Goal: Transaction & Acquisition: Purchase product/service

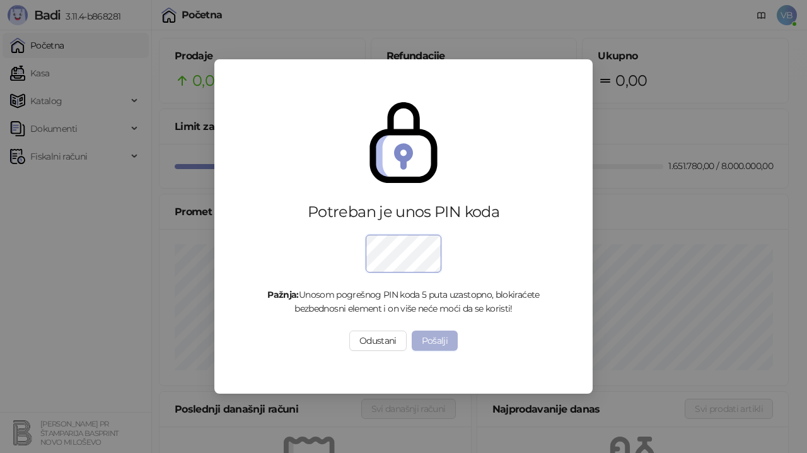
click at [441, 344] on button "Pošalji" at bounding box center [435, 340] width 47 height 20
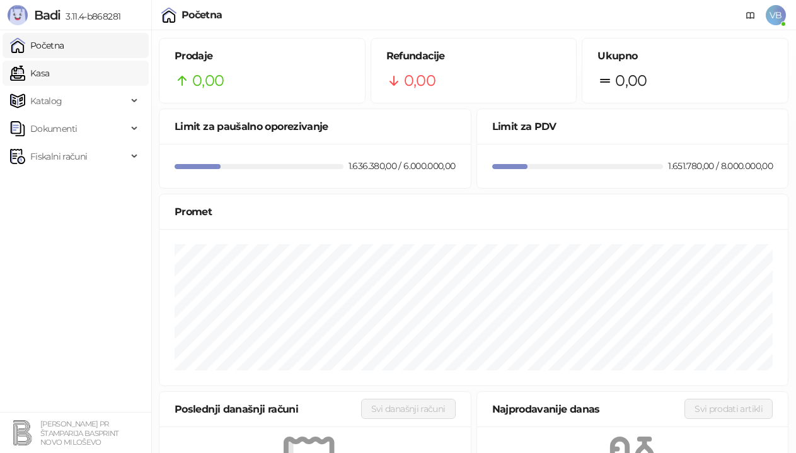
click at [49, 73] on link "Kasa" at bounding box center [29, 73] width 39 height 25
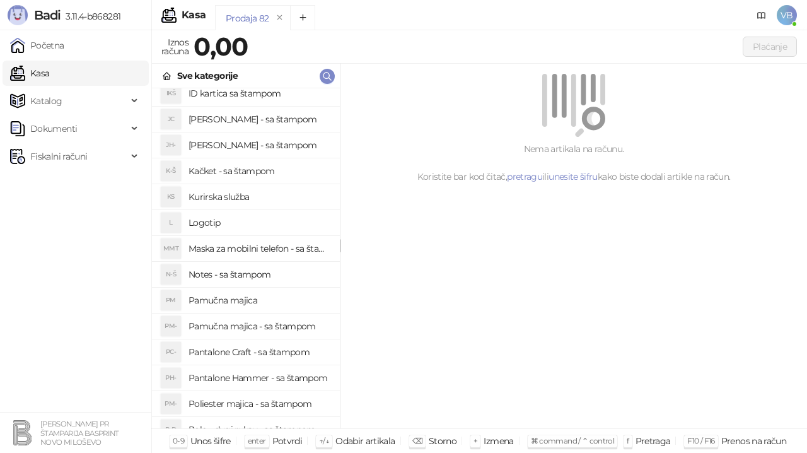
scroll to position [164, 0]
click at [291, 322] on h4 "Pamučna majica - sa štampom" at bounding box center [259, 325] width 141 height 20
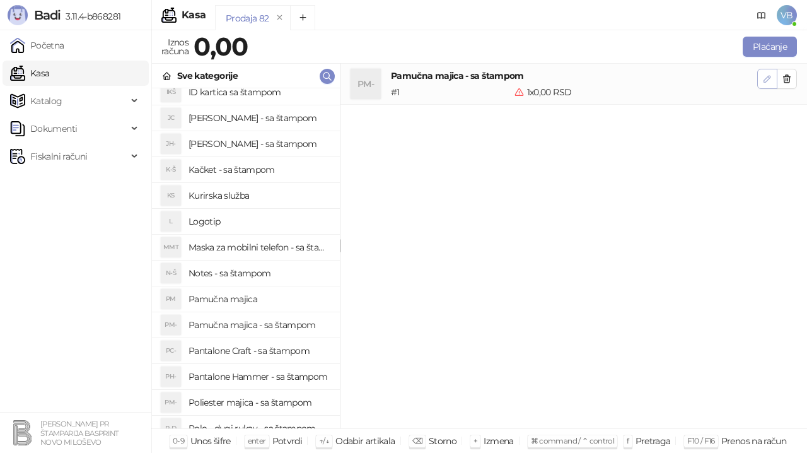
click at [769, 74] on icon "button" at bounding box center [767, 79] width 10 height 10
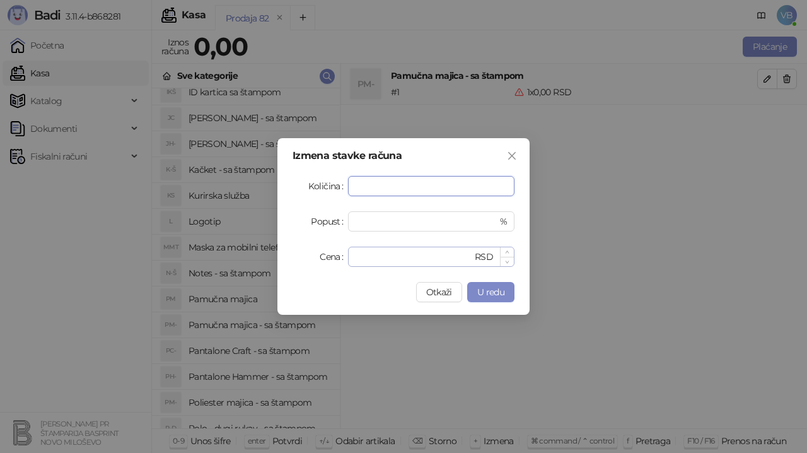
type input "*"
click at [380, 256] on input "*" at bounding box center [414, 256] width 117 height 19
type input "***"
click at [478, 294] on span "U redu" at bounding box center [490, 291] width 27 height 11
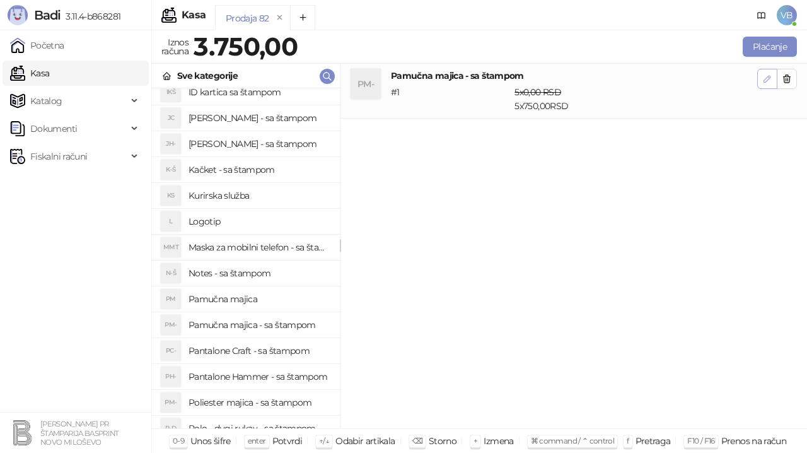
click at [767, 84] on span "button" at bounding box center [767, 79] width 10 height 12
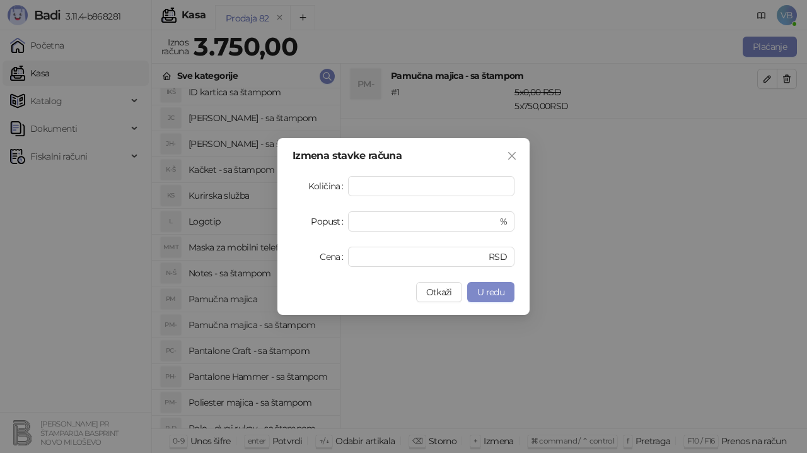
click at [591, 238] on div "Izmena stavke računa Količina * Popust * % Cena *** RSD Otkaži U redu" at bounding box center [403, 226] width 807 height 453
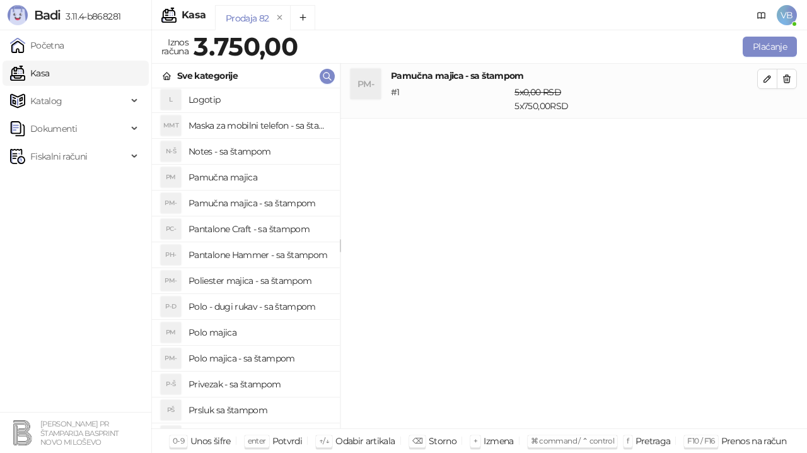
scroll to position [286, 0]
click at [250, 356] on h4 "Polo majica - sa štampom" at bounding box center [259, 357] width 141 height 20
click at [765, 132] on icon "button" at bounding box center [767, 134] width 10 height 10
type input "*"
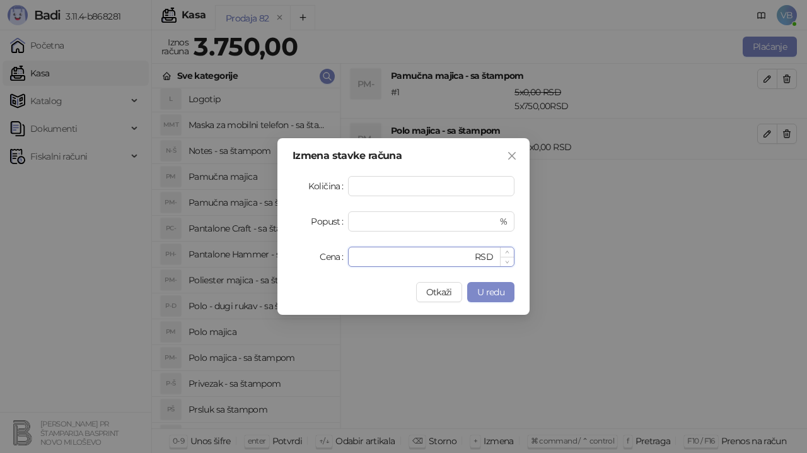
click at [379, 258] on input "*" at bounding box center [414, 256] width 117 height 19
type input "****"
click at [502, 296] on span "U redu" at bounding box center [490, 291] width 27 height 11
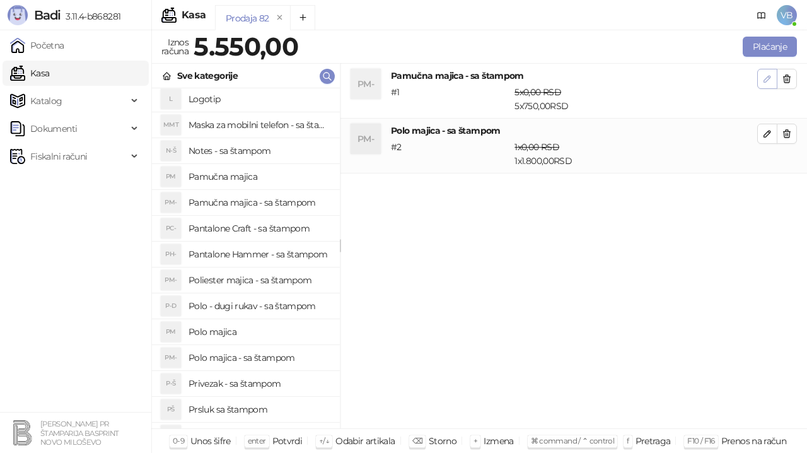
click at [763, 79] on icon "button" at bounding box center [767, 79] width 10 height 10
type input "*"
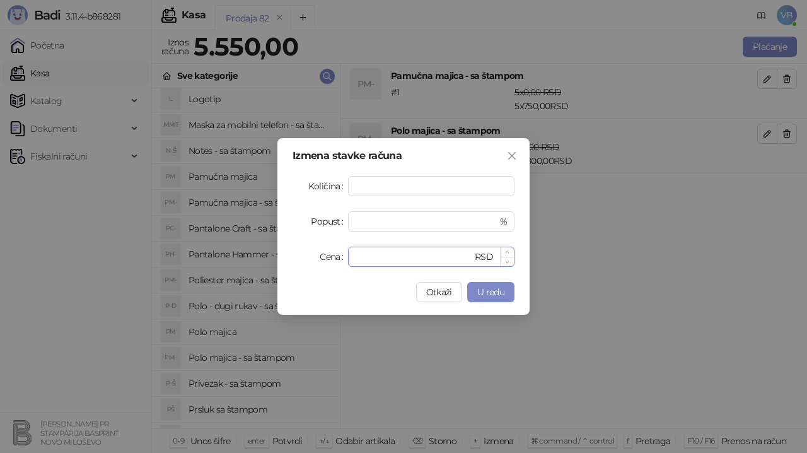
click at [370, 258] on input "***" at bounding box center [414, 256] width 117 height 19
type input "*"
type input "***"
click at [485, 296] on span "U redu" at bounding box center [490, 291] width 27 height 11
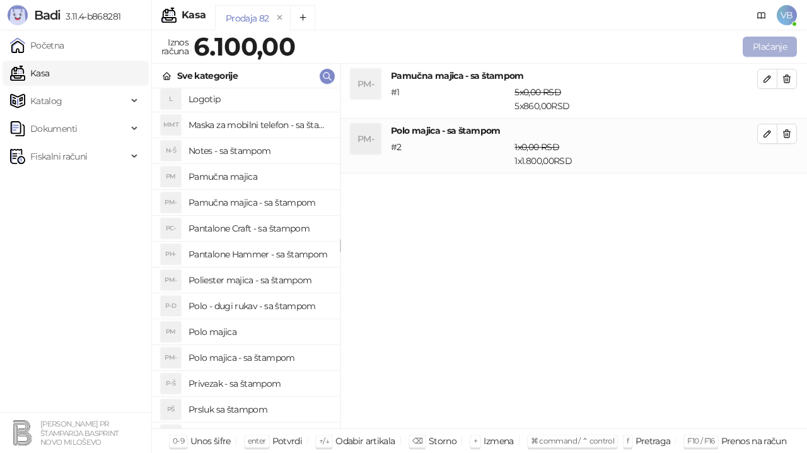
click at [783, 42] on button "Plaćanje" at bounding box center [770, 47] width 54 height 20
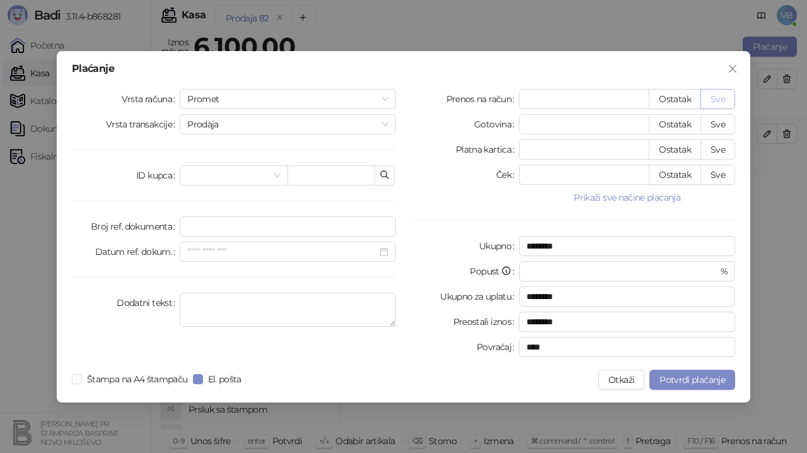
click at [712, 100] on button "Sve" at bounding box center [718, 99] width 35 height 20
type input "****"
click at [696, 380] on span "Potvrdi plaćanje" at bounding box center [693, 379] width 66 height 11
click at [196, 301] on textarea "Dodatni tekst" at bounding box center [288, 310] width 216 height 34
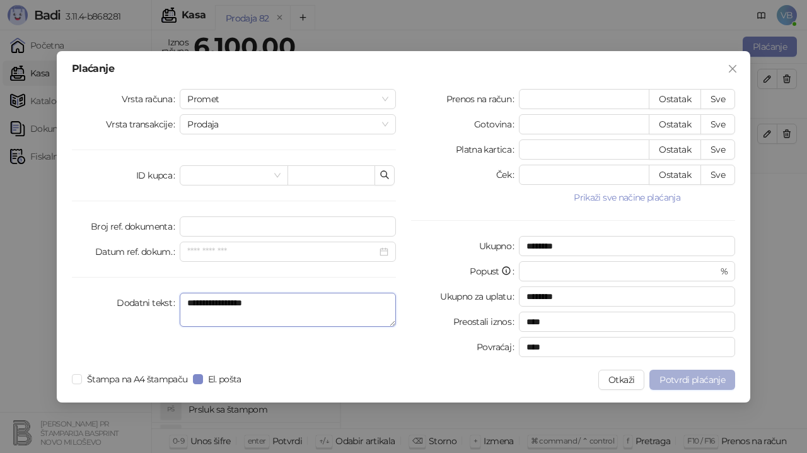
type textarea "**********"
click at [692, 380] on span "Potvrdi plaćanje" at bounding box center [693, 379] width 66 height 11
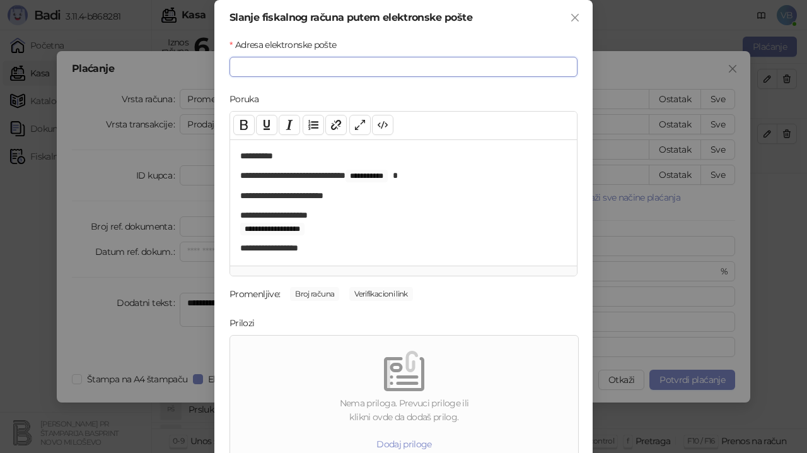
click at [263, 69] on input "Adresa elektronske pošte" at bounding box center [404, 67] width 348 height 20
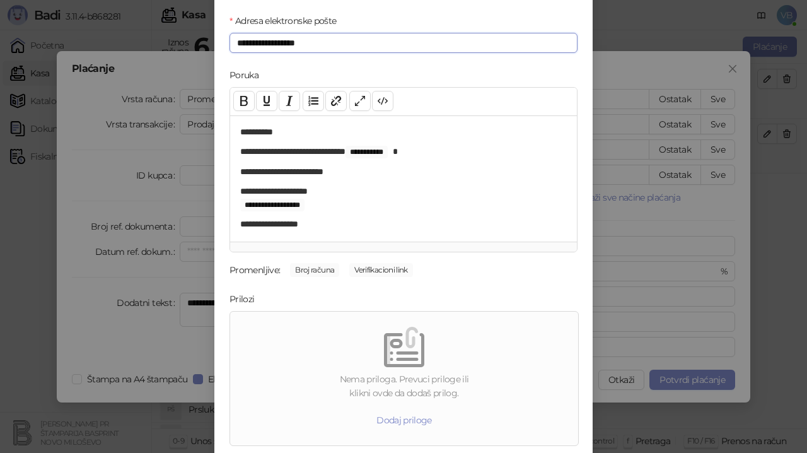
scroll to position [65, 0]
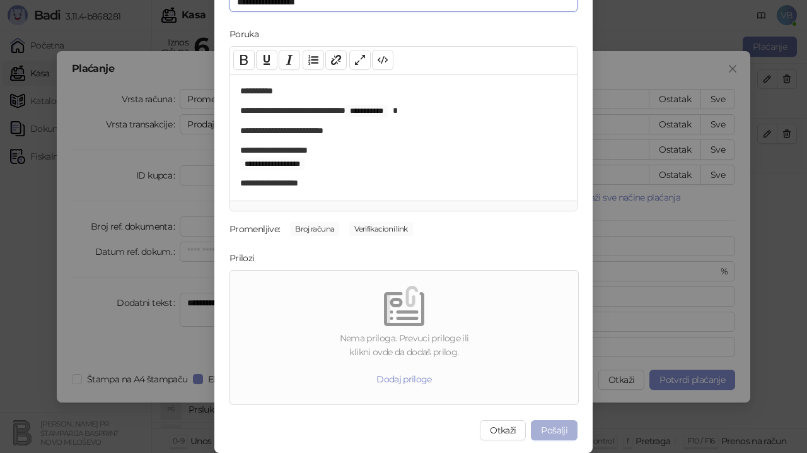
type input "**********"
click at [546, 426] on button "Pošalji" at bounding box center [554, 430] width 47 height 20
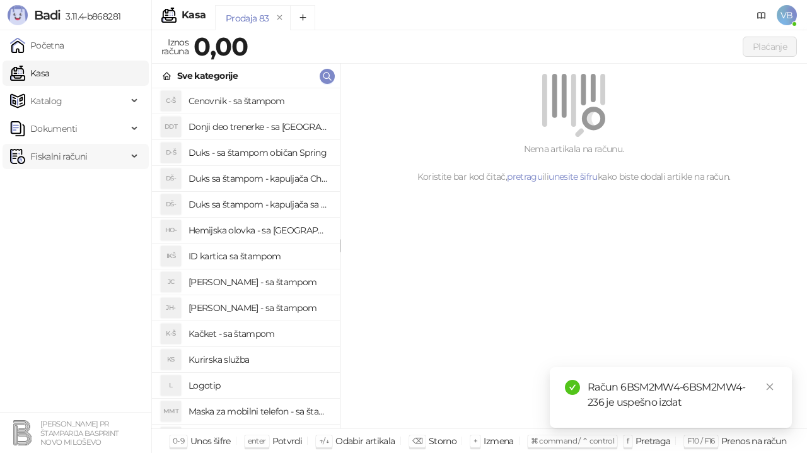
click at [90, 152] on span "Fiskalni računi" at bounding box center [68, 156] width 117 height 25
click at [74, 184] on link "Izdati računi" at bounding box center [49, 184] width 69 height 25
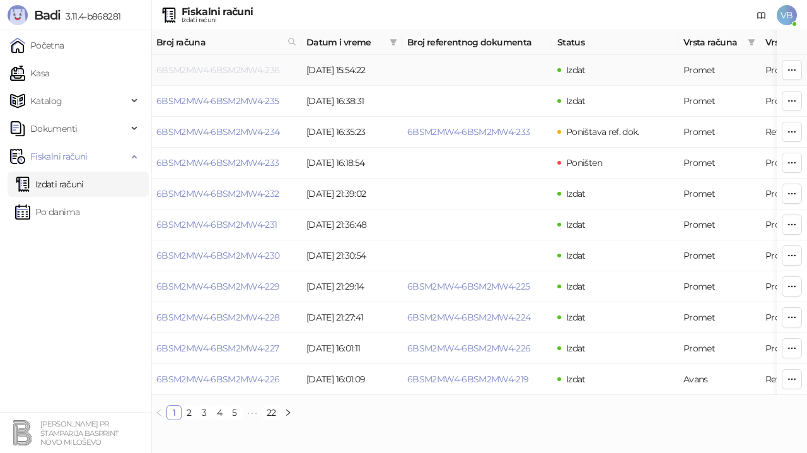
click at [195, 70] on link "6BSM2MW4-6BSM2MW4-236" at bounding box center [218, 69] width 124 height 11
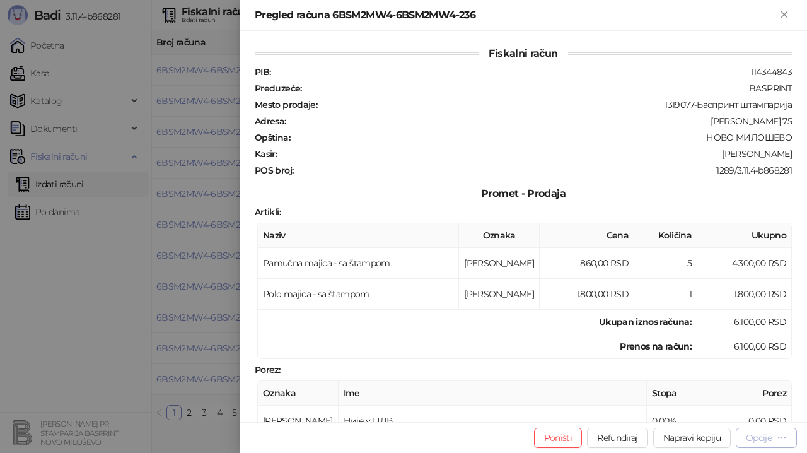
click at [766, 436] on div "Opcije" at bounding box center [759, 437] width 26 height 11
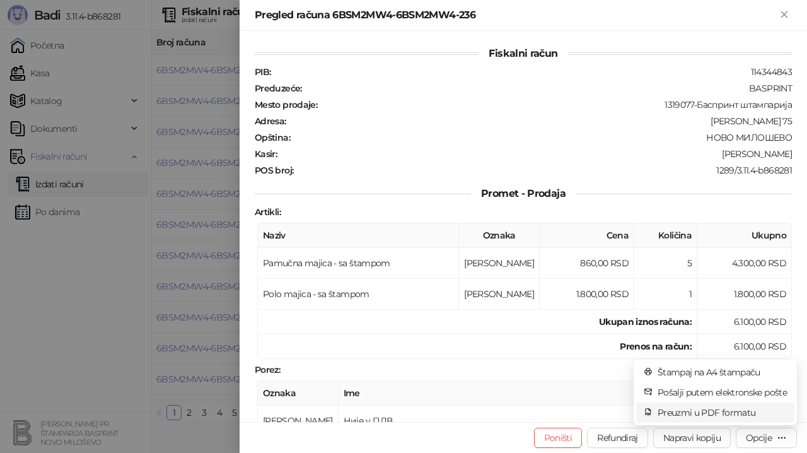
click at [713, 408] on span "Preuzmi u PDF formatu" at bounding box center [722, 412] width 129 height 14
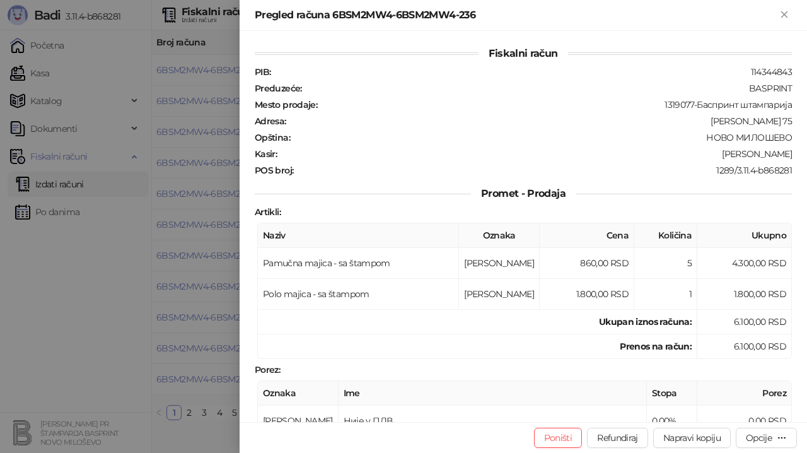
click at [784, 16] on icon "Zatvori" at bounding box center [784, 14] width 11 height 11
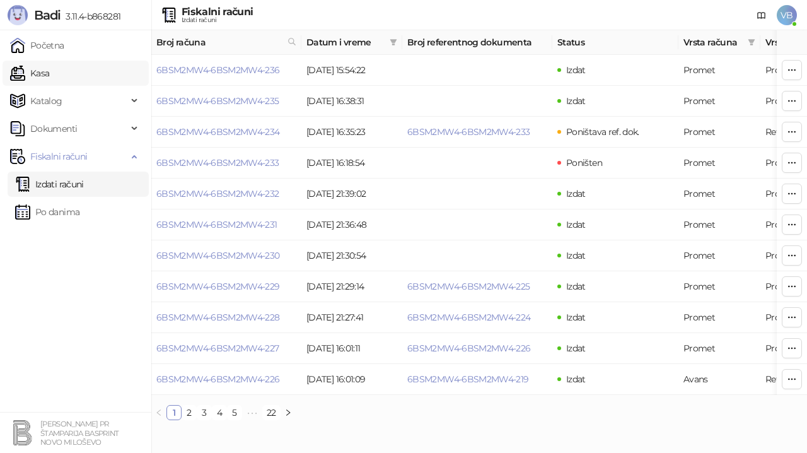
click at [37, 67] on link "Kasa" at bounding box center [29, 73] width 39 height 25
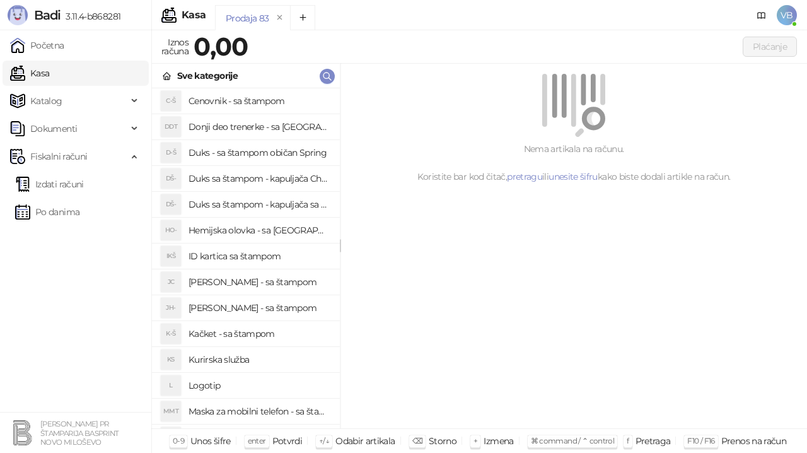
click at [313, 130] on h4 "Donji deo trenerke - sa [GEOGRAPHIC_DATA]" at bounding box center [259, 127] width 141 height 20
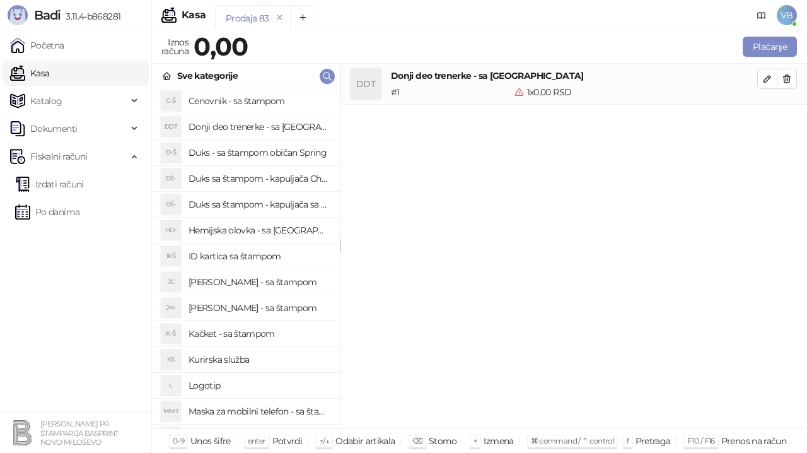
click at [310, 129] on h4 "Donji deo trenerke - sa [GEOGRAPHIC_DATA]" at bounding box center [259, 127] width 141 height 20
click at [293, 173] on h4 "Duks sa štampom - kapuljača Champ" at bounding box center [259, 178] width 141 height 20
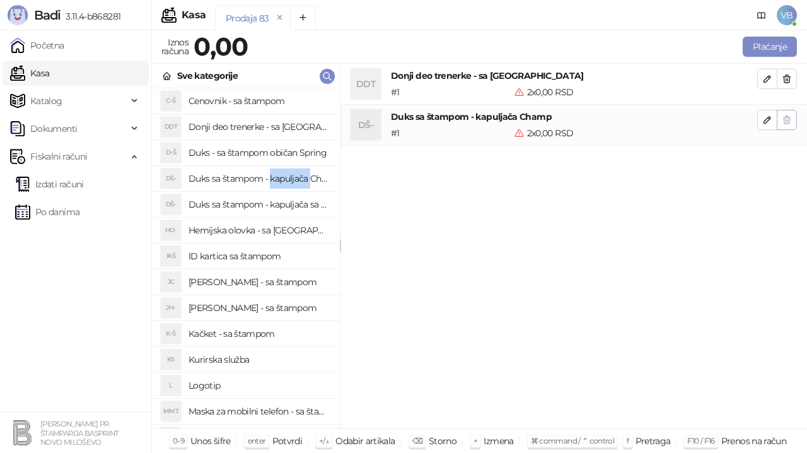
click at [787, 117] on icon "button" at bounding box center [787, 120] width 7 height 8
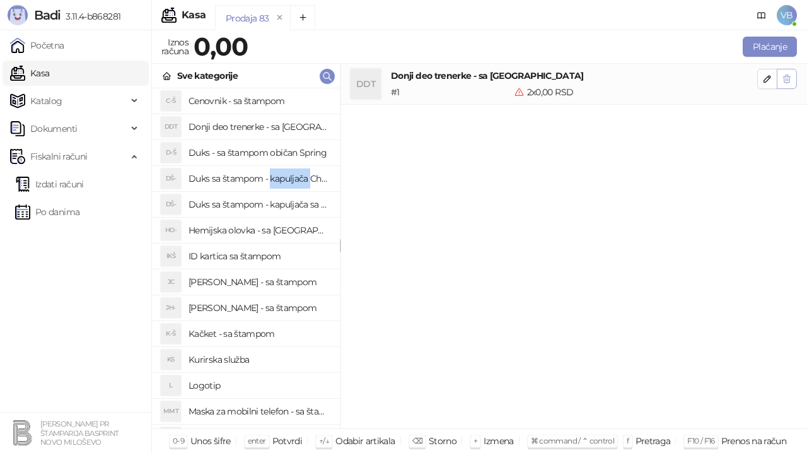
click at [791, 80] on icon "button" at bounding box center [787, 79] width 10 height 10
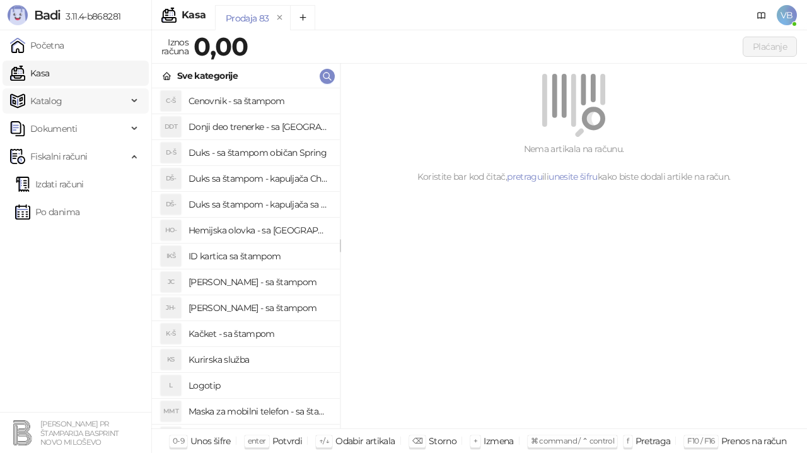
click at [50, 98] on span "Katalog" at bounding box center [46, 100] width 32 height 25
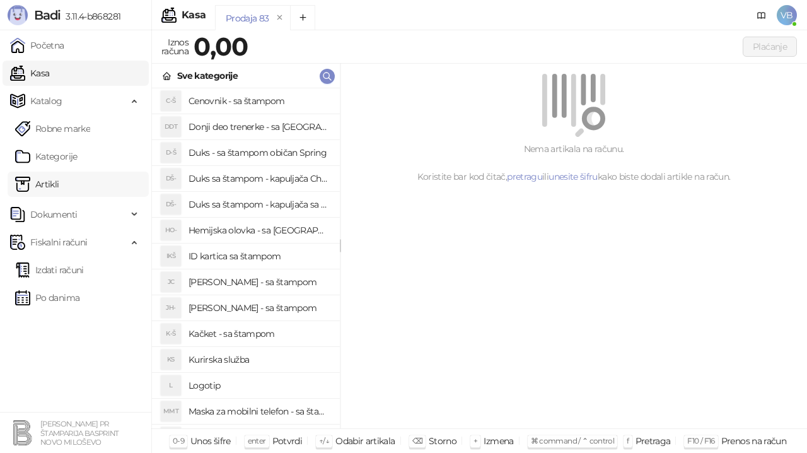
click at [45, 182] on link "Artikli" at bounding box center [37, 184] width 44 height 25
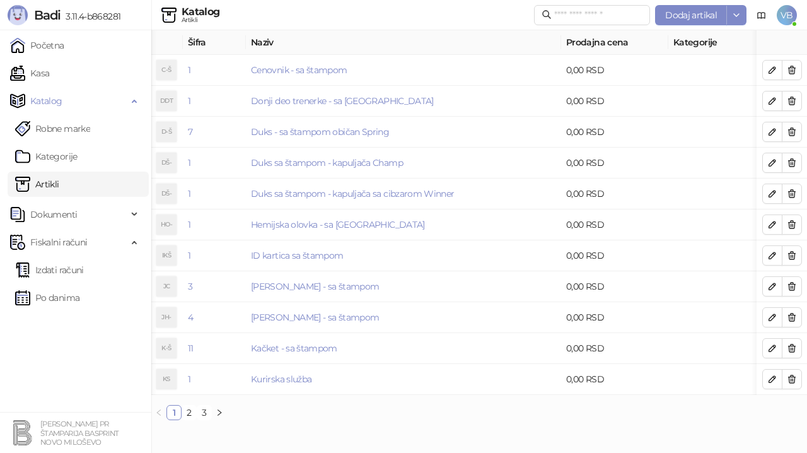
scroll to position [0, 17]
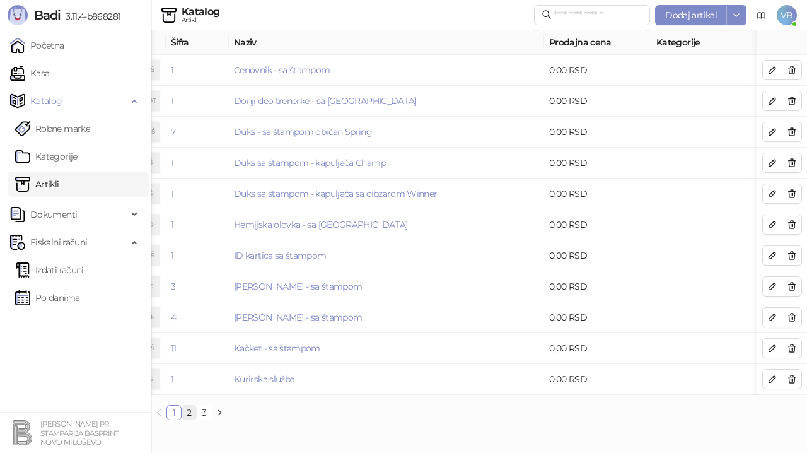
click at [194, 419] on link "2" at bounding box center [189, 412] width 14 height 14
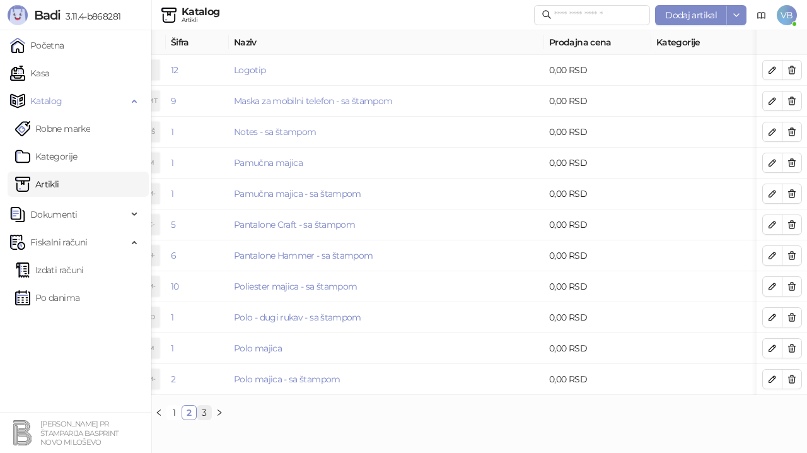
click at [205, 419] on link "3" at bounding box center [204, 412] width 14 height 14
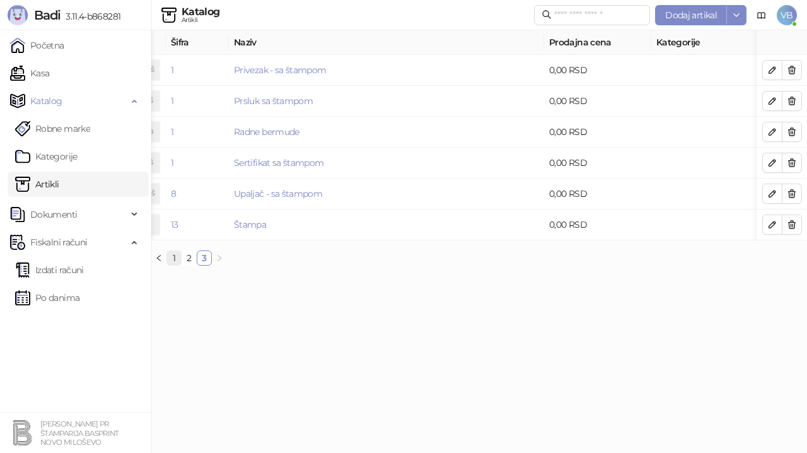
click at [178, 265] on link "1" at bounding box center [174, 258] width 14 height 14
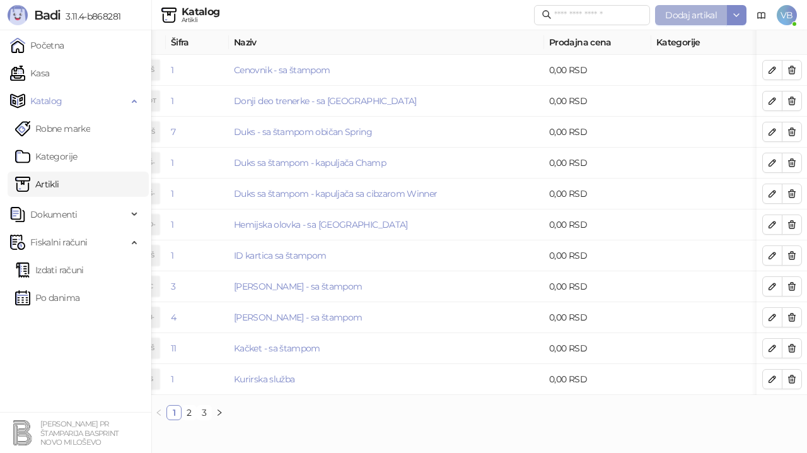
click at [696, 20] on span "Dodaj artikal" at bounding box center [691, 14] width 52 height 11
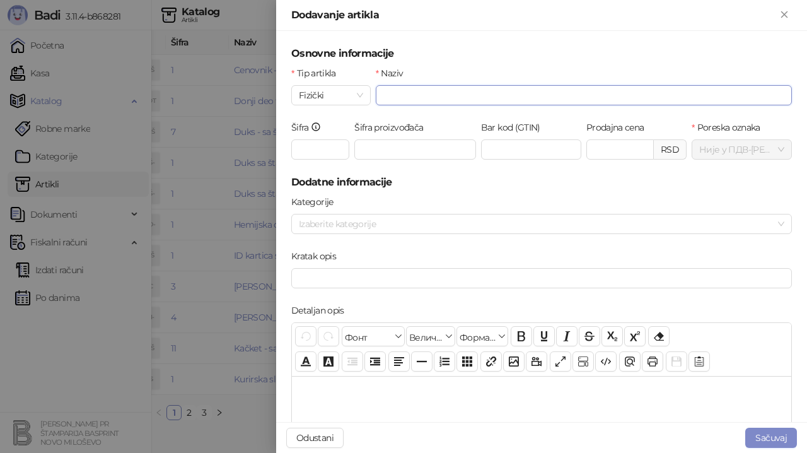
click at [383, 93] on input "Naziv" at bounding box center [584, 95] width 416 height 20
click at [788, 13] on icon "Zatvori" at bounding box center [784, 14] width 11 height 11
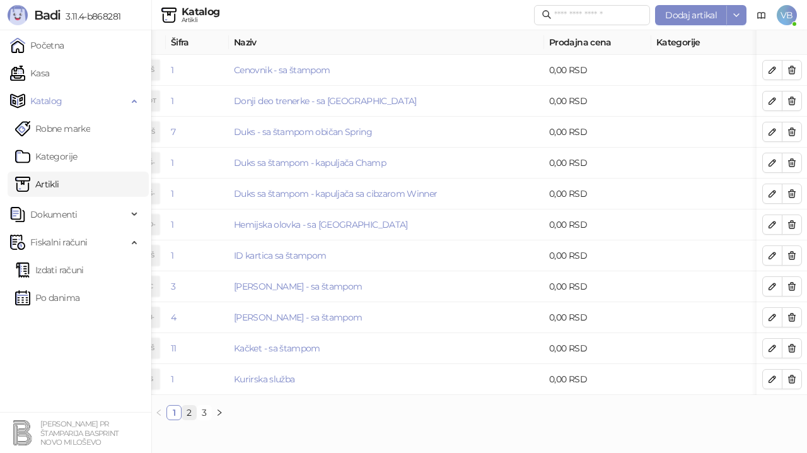
click at [194, 419] on link "2" at bounding box center [189, 412] width 14 height 14
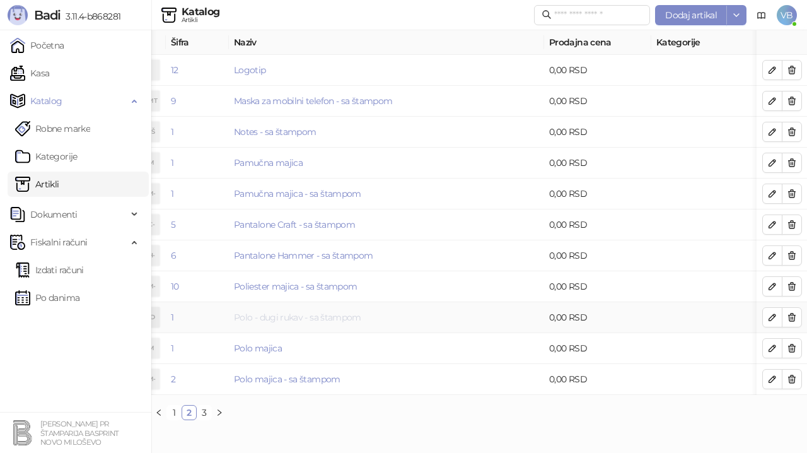
click at [299, 318] on link "Polo - dugi rukav - sa štampom" at bounding box center [297, 317] width 127 height 11
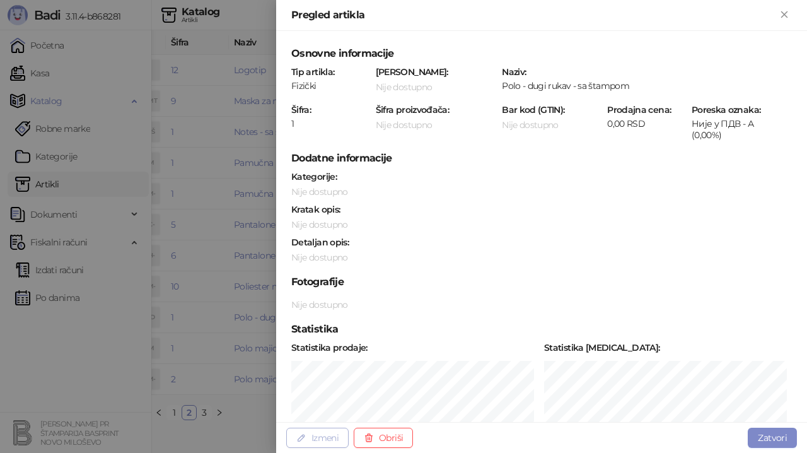
click at [336, 431] on button "Izmeni" at bounding box center [317, 438] width 62 height 20
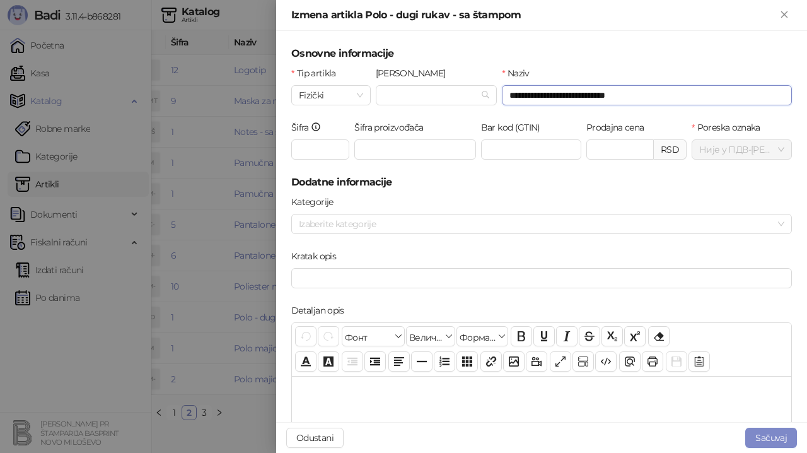
click at [660, 96] on input "**********" at bounding box center [647, 95] width 290 height 20
type input "**********"
click at [769, 437] on button "Sačuvaj" at bounding box center [771, 438] width 52 height 20
click at [772, 441] on button "Sačuvaj" at bounding box center [771, 438] width 52 height 20
click at [773, 434] on button "Sačuvaj" at bounding box center [771, 438] width 52 height 20
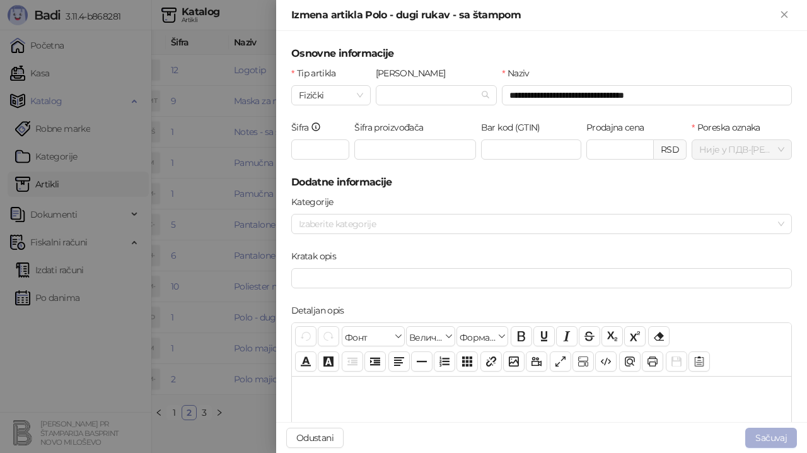
click at [772, 440] on button "Sačuvaj" at bounding box center [771, 438] width 52 height 20
click at [783, 15] on icon "Zatvori" at bounding box center [784, 14] width 6 height 6
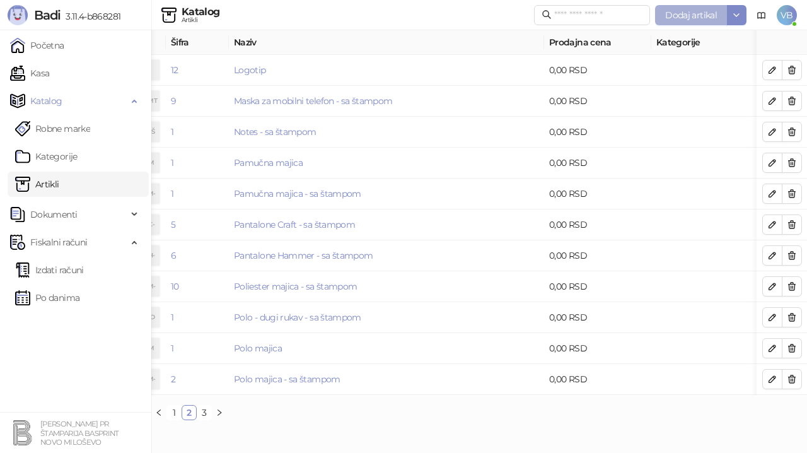
click at [696, 13] on span "Dodaj artikal" at bounding box center [691, 14] width 52 height 11
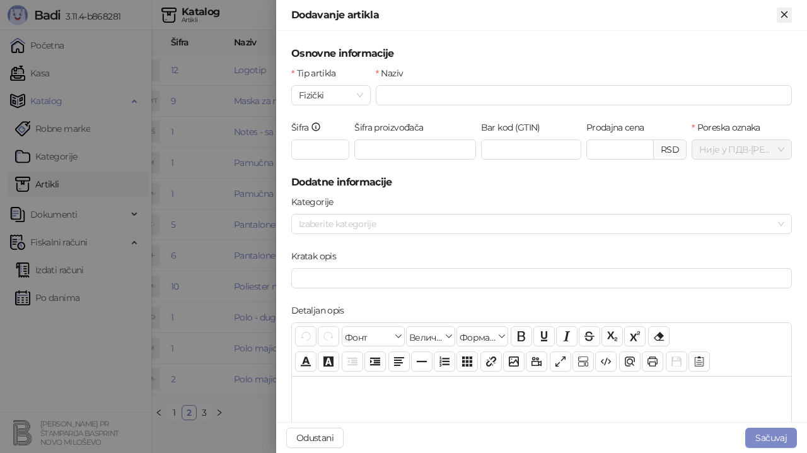
click at [789, 16] on icon "Zatvori" at bounding box center [784, 14] width 11 height 11
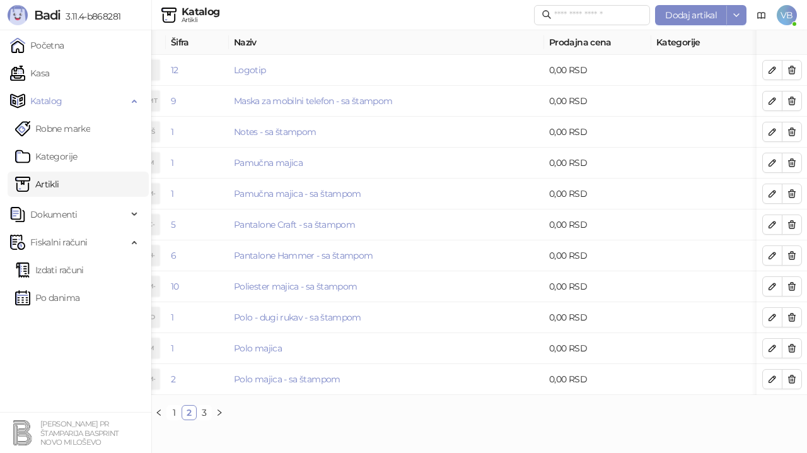
click at [57, 182] on link "Artikli" at bounding box center [37, 184] width 44 height 25
click at [192, 419] on link "2" at bounding box center [189, 412] width 14 height 14
click at [290, 317] on link "Polo - dugi rukav - sa štampom" at bounding box center [297, 317] width 127 height 11
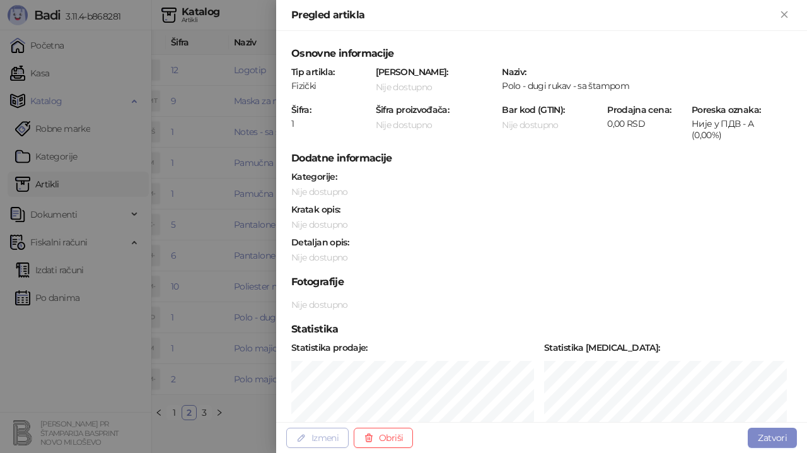
click at [318, 439] on button "Izmeni" at bounding box center [317, 438] width 62 height 20
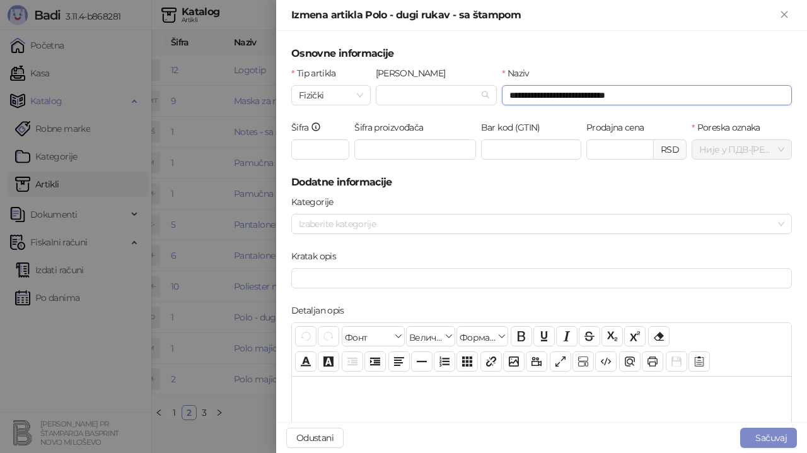
click at [636, 97] on input "**********" at bounding box center [647, 95] width 290 height 20
type input "**********"
click at [776, 435] on button "Sačuvaj" at bounding box center [768, 438] width 57 height 20
click at [783, 14] on icon "Zatvori" at bounding box center [784, 14] width 11 height 11
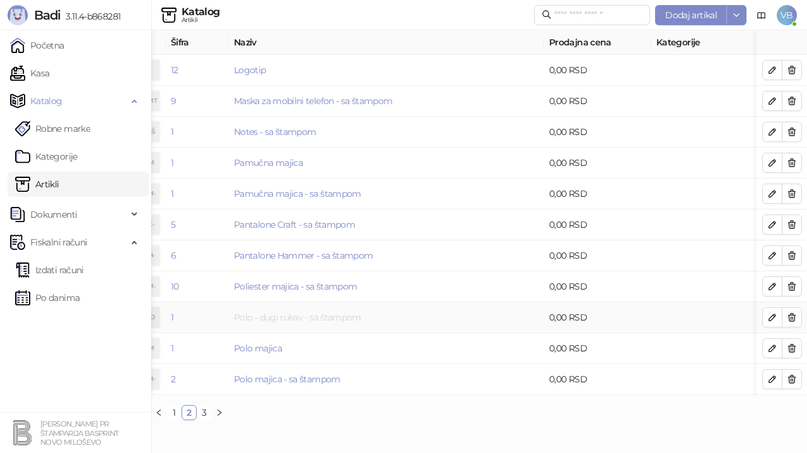
click at [313, 315] on link "Polo - dugi rukav - sa štampom" at bounding box center [297, 317] width 127 height 11
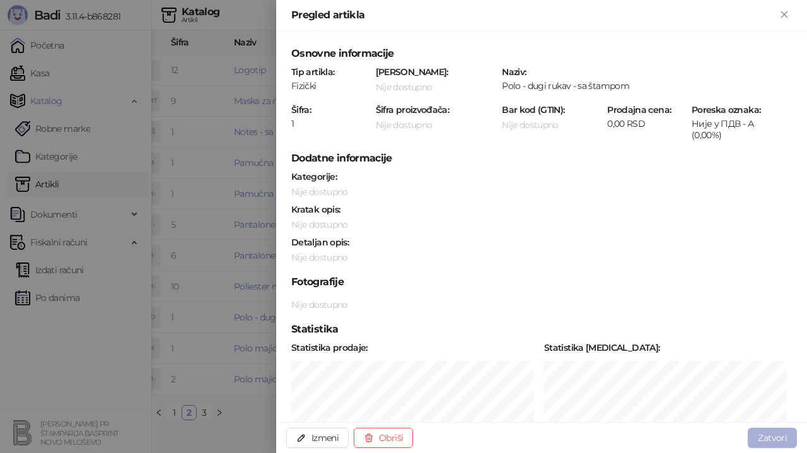
click at [763, 438] on button "Zatvori" at bounding box center [772, 438] width 49 height 20
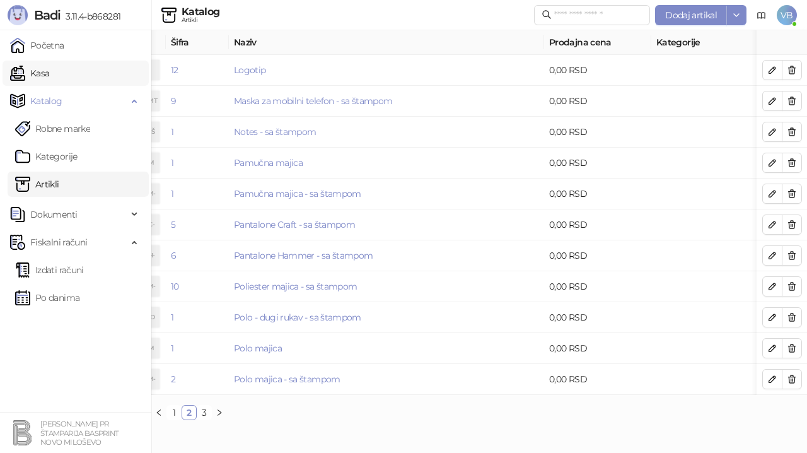
click at [40, 74] on link "Kasa" at bounding box center [29, 73] width 39 height 25
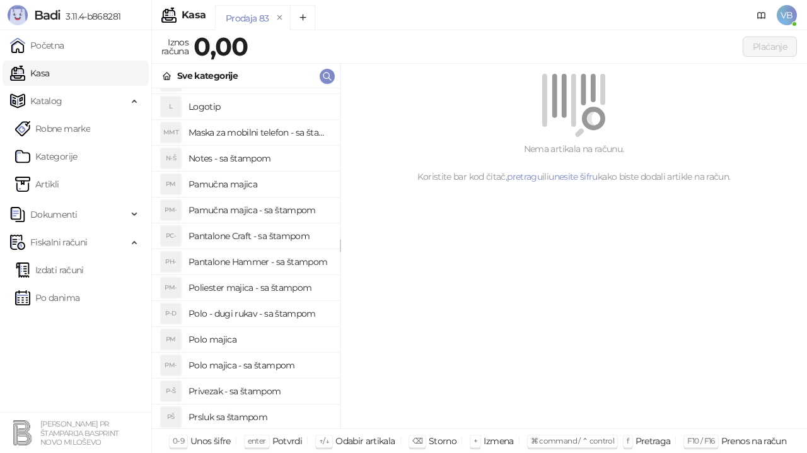
scroll to position [279, 0]
click at [280, 311] on h4 "Polo - dugi rukav - sa štampom" at bounding box center [259, 313] width 141 height 20
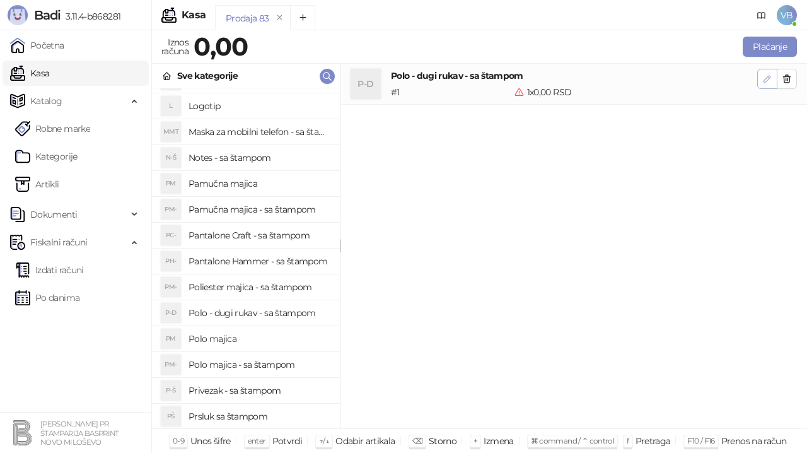
click at [762, 78] on icon "button" at bounding box center [767, 79] width 10 height 10
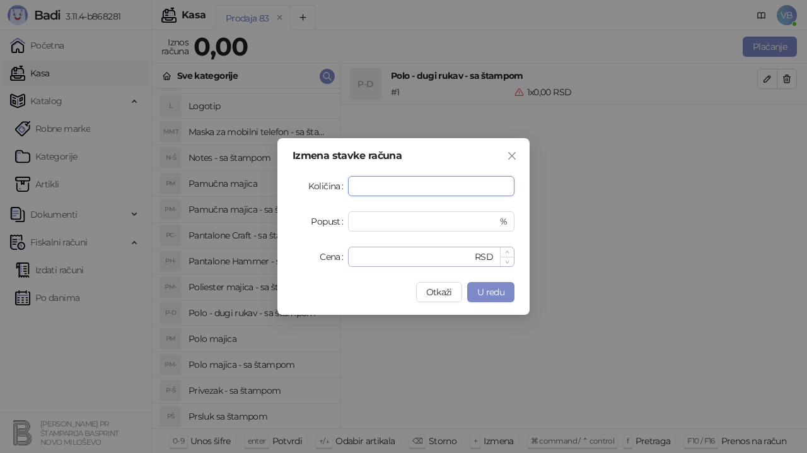
type input "*"
click at [361, 258] on input "*" at bounding box center [414, 256] width 117 height 19
type input "****"
click at [492, 292] on span "U redu" at bounding box center [490, 291] width 27 height 11
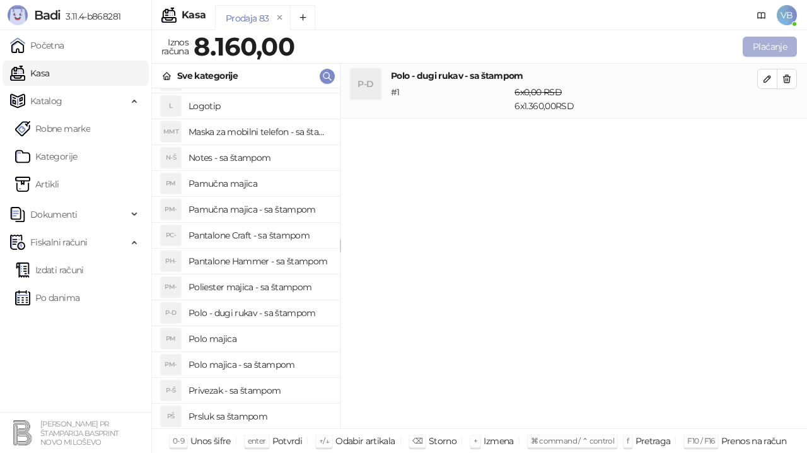
click at [772, 51] on button "Plaćanje" at bounding box center [770, 47] width 54 height 20
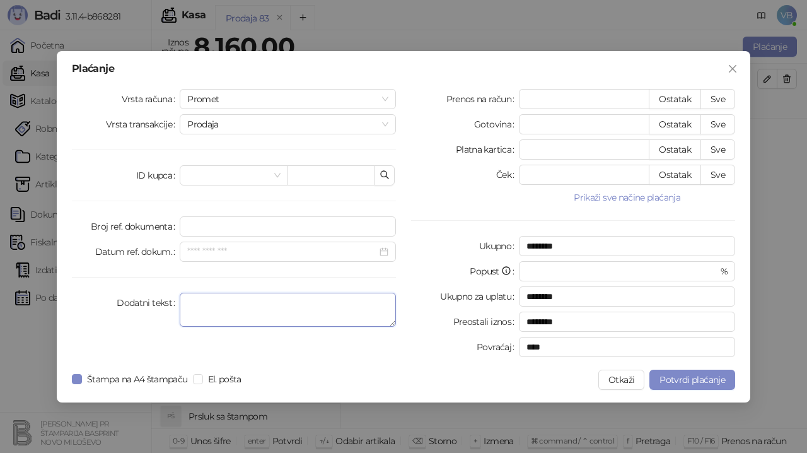
click at [192, 313] on textarea "Dodatni tekst" at bounding box center [288, 310] width 216 height 34
click at [214, 300] on textarea "**********" at bounding box center [288, 310] width 216 height 34
type textarea "**********"
click at [700, 380] on span "Potvrdi plaćanje" at bounding box center [693, 379] width 66 height 11
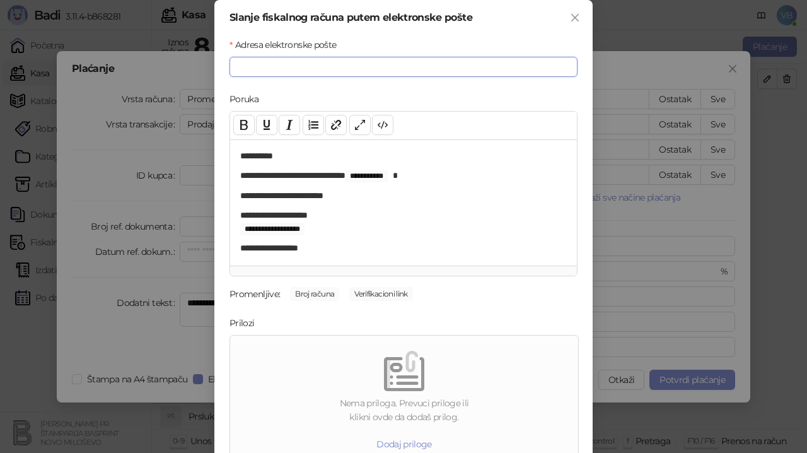
click at [241, 61] on input "Adresa elektronske pošte" at bounding box center [404, 67] width 348 height 20
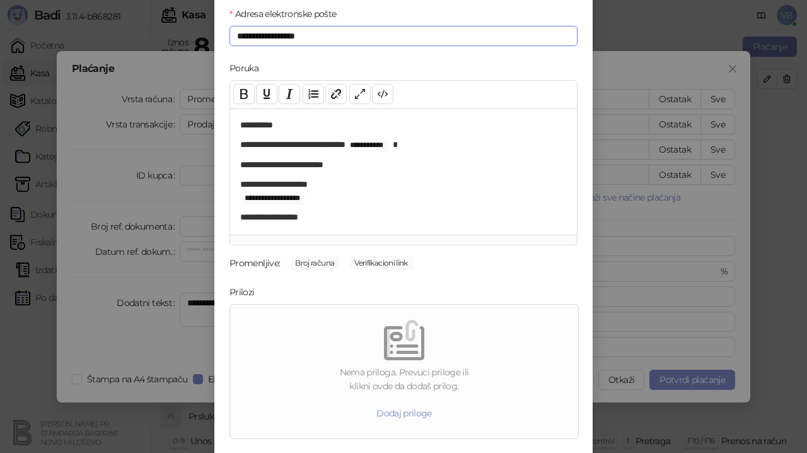
scroll to position [65, 0]
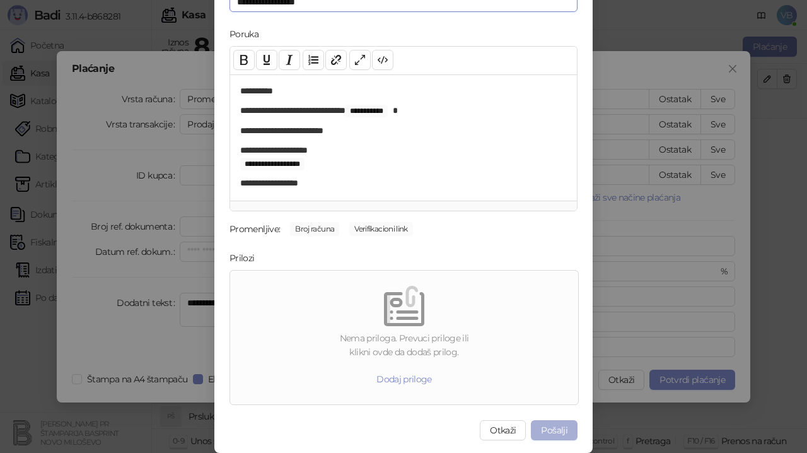
type input "**********"
click at [549, 428] on button "Pošalji" at bounding box center [554, 430] width 47 height 20
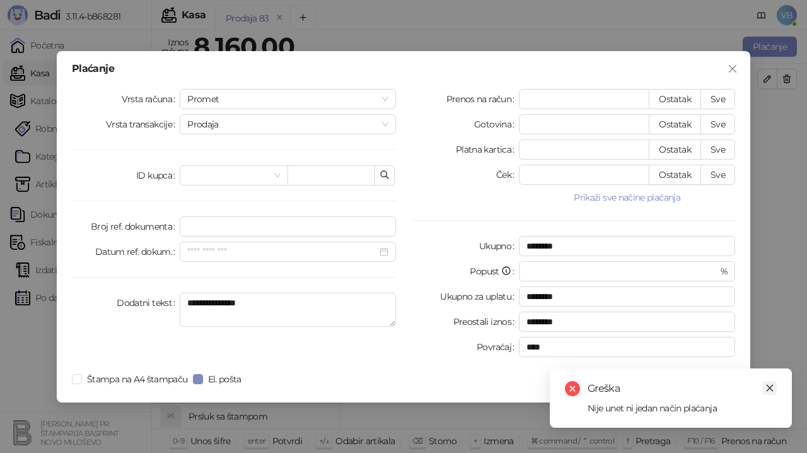
click at [769, 383] on icon "close" at bounding box center [770, 387] width 9 height 9
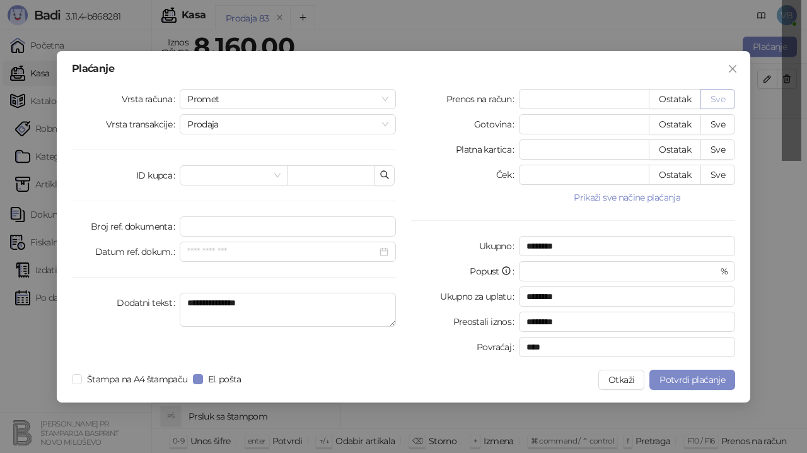
click at [719, 95] on button "Sve" at bounding box center [718, 99] width 35 height 20
type input "****"
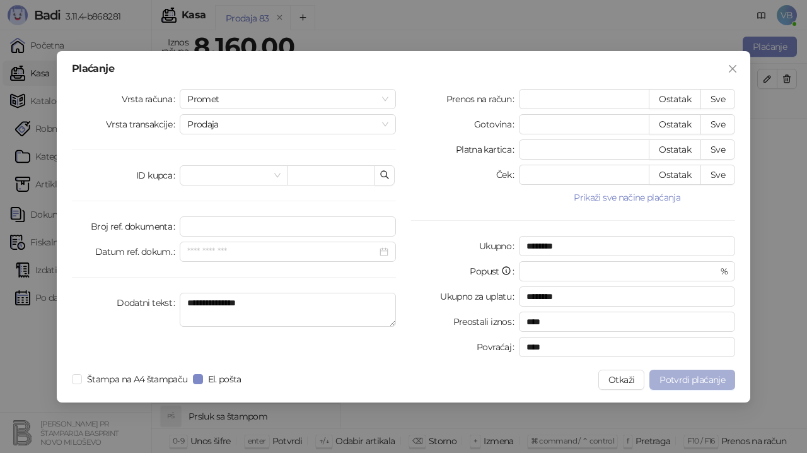
click at [696, 379] on span "Potvrdi plaćanje" at bounding box center [693, 379] width 66 height 11
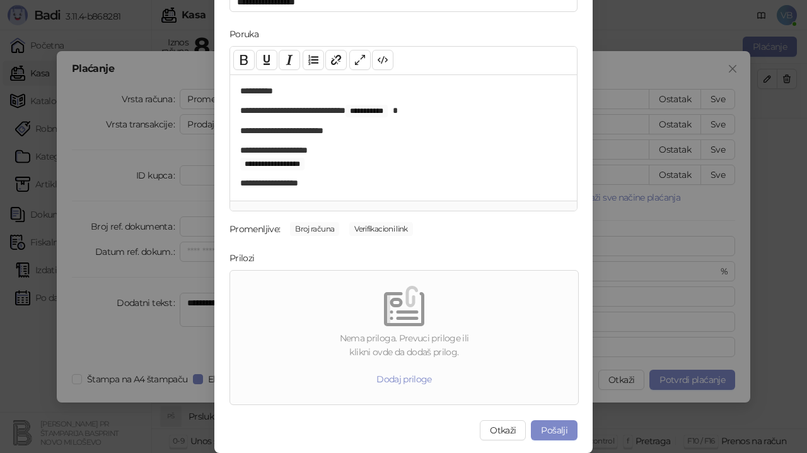
click at [544, 428] on button "Pošalji" at bounding box center [554, 430] width 47 height 20
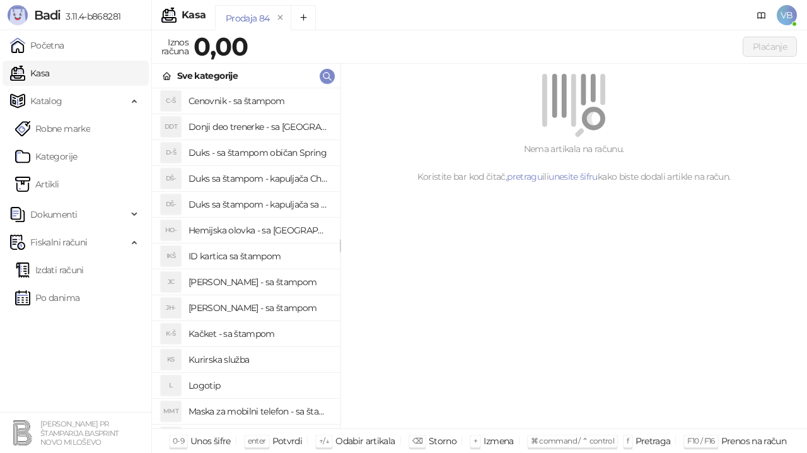
click at [48, 72] on link "Kasa" at bounding box center [29, 73] width 39 height 25
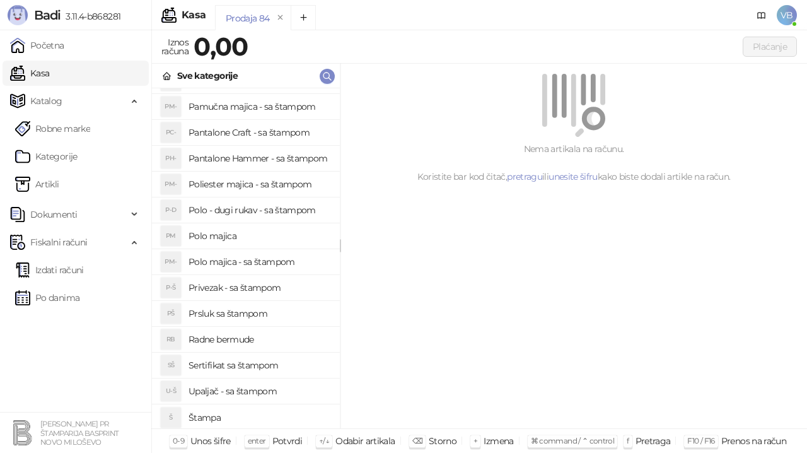
scroll to position [384, 0]
click at [46, 100] on span "Katalog" at bounding box center [46, 100] width 32 height 25
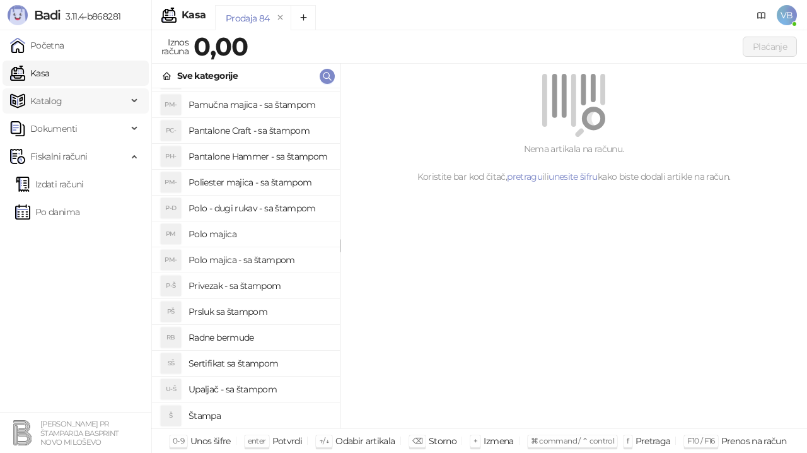
click at [50, 102] on span "Katalog" at bounding box center [46, 100] width 32 height 25
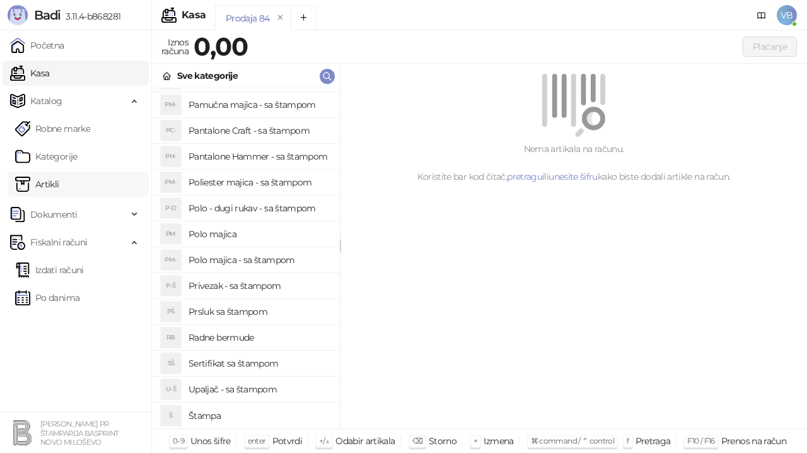
click at [49, 183] on link "Artikli" at bounding box center [37, 184] width 44 height 25
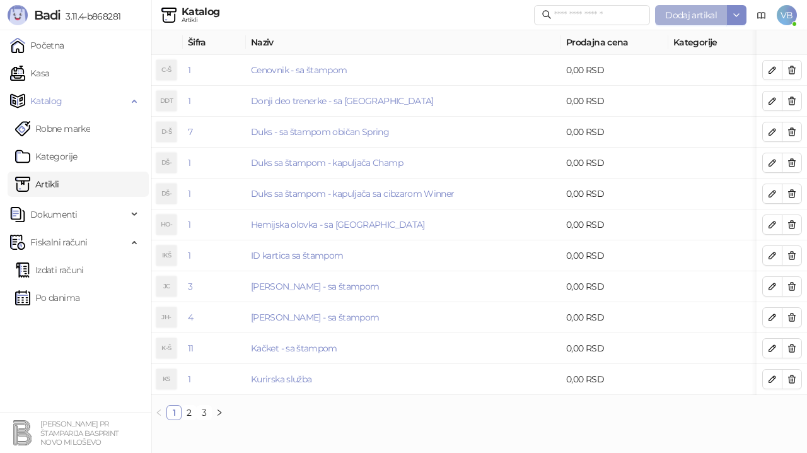
click at [708, 12] on span "Dodaj artikal" at bounding box center [691, 14] width 52 height 11
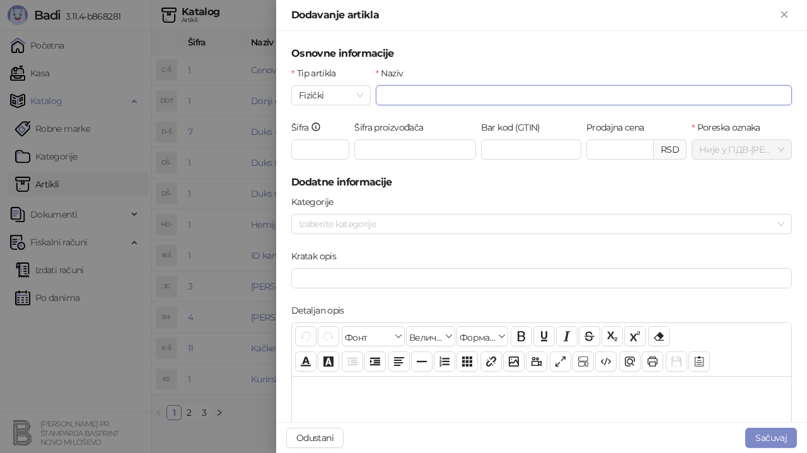
click at [400, 96] on input "Naziv" at bounding box center [584, 95] width 416 height 20
type input "*********"
click at [774, 438] on button "Sačuvaj" at bounding box center [771, 438] width 52 height 20
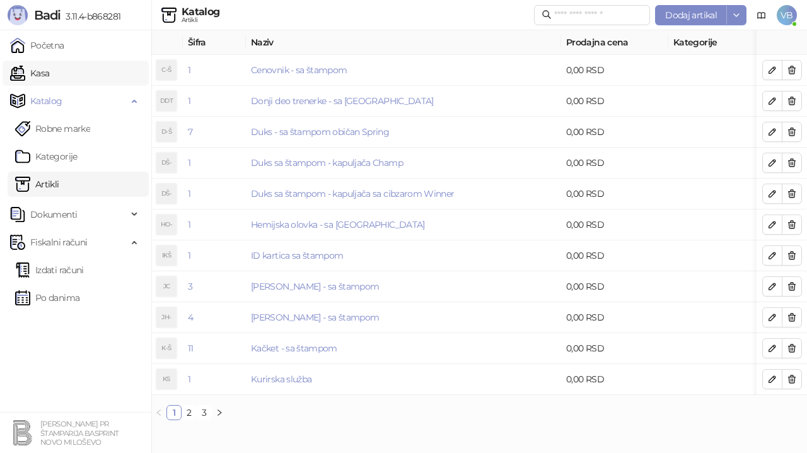
click at [38, 65] on link "Kasa" at bounding box center [29, 73] width 39 height 25
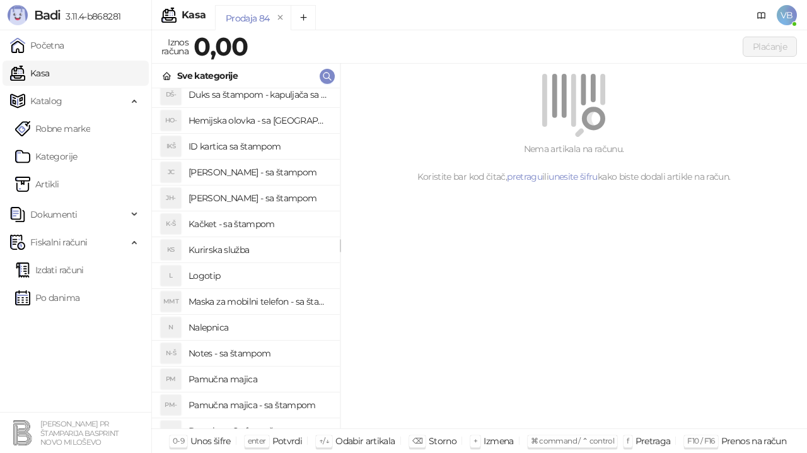
scroll to position [114, 0]
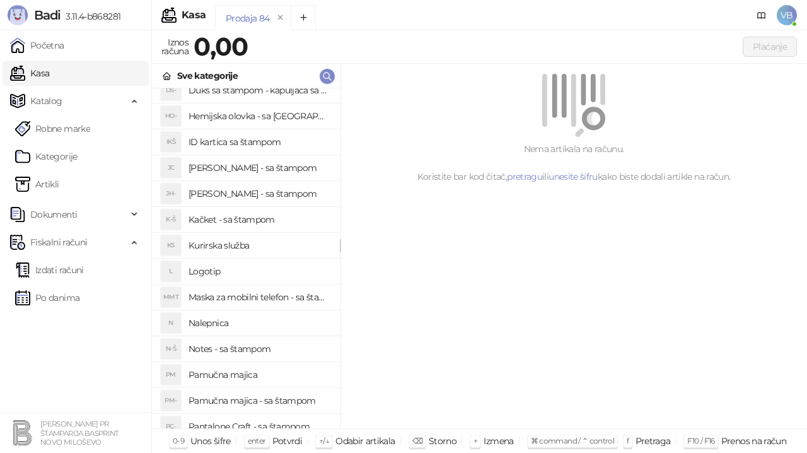
click at [249, 324] on h4 "Nalepnica" at bounding box center [259, 323] width 141 height 20
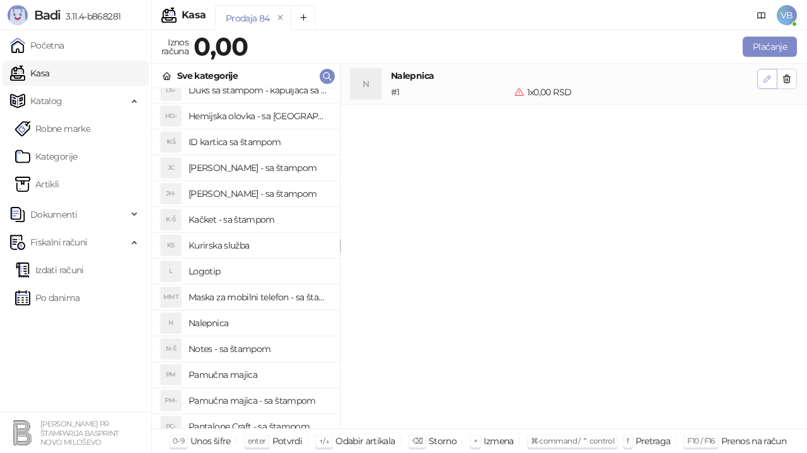
click at [766, 77] on icon "button" at bounding box center [767, 79] width 10 height 10
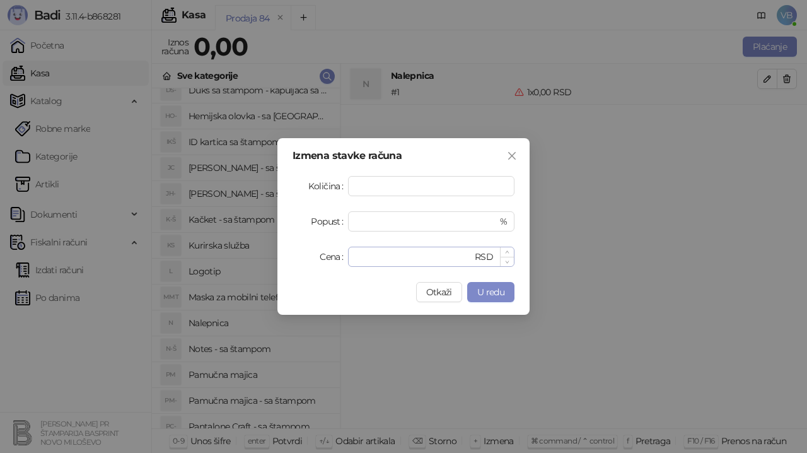
type input "***"
click at [378, 257] on input "*" at bounding box center [414, 256] width 117 height 19
type input "**"
click at [479, 293] on span "U redu" at bounding box center [490, 291] width 27 height 11
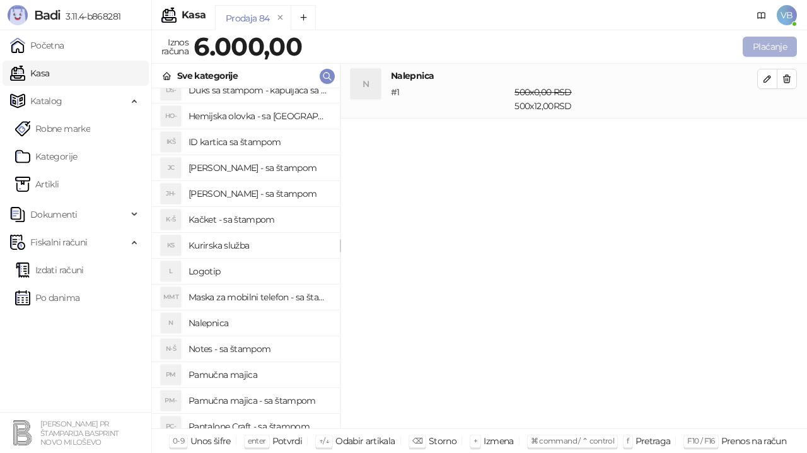
click at [774, 46] on button "Plaćanje" at bounding box center [770, 47] width 54 height 20
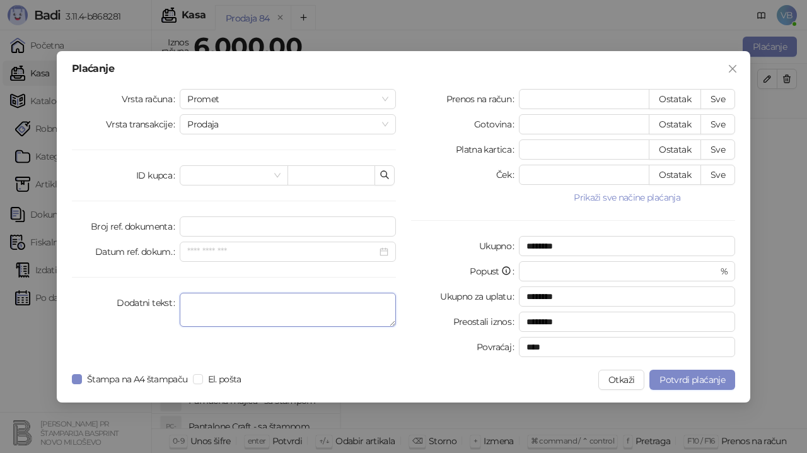
click at [201, 315] on textarea "Dodatni tekst" at bounding box center [288, 310] width 216 height 34
type textarea "**********"
click at [717, 99] on button "Sve" at bounding box center [718, 99] width 35 height 20
type input "****"
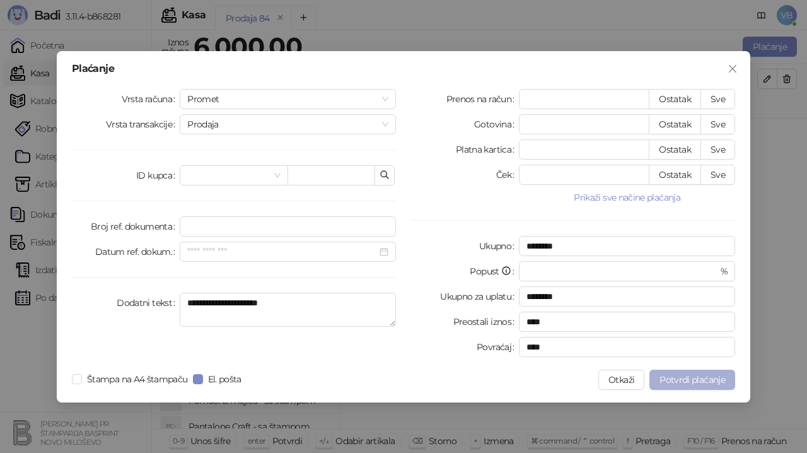
click at [694, 381] on span "Potvrdi plaćanje" at bounding box center [693, 379] width 66 height 11
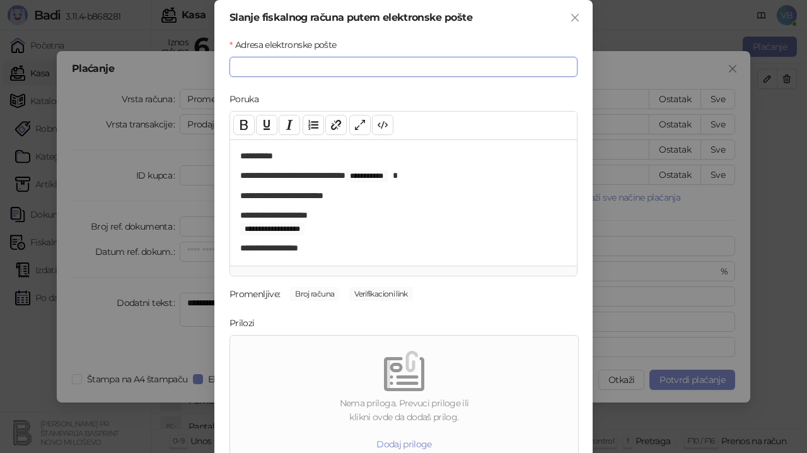
click at [274, 64] on input "Adresa elektronske pošte" at bounding box center [404, 67] width 348 height 20
click at [257, 67] on input "******" at bounding box center [404, 67] width 348 height 20
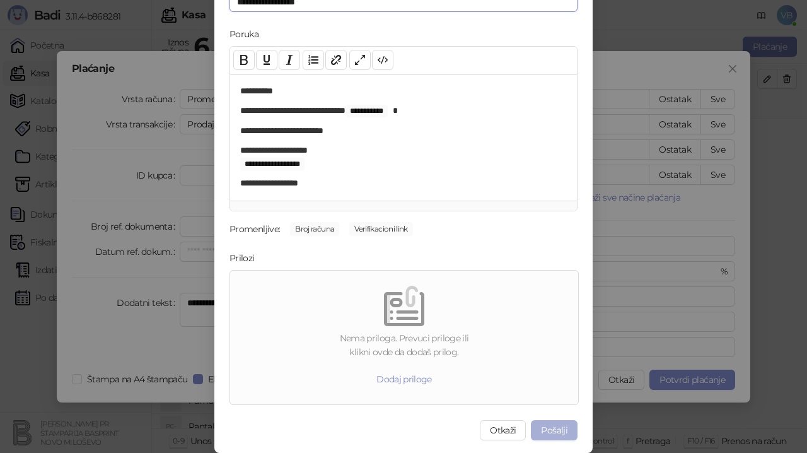
type input "**********"
click at [547, 431] on button "Pošalji" at bounding box center [554, 430] width 47 height 20
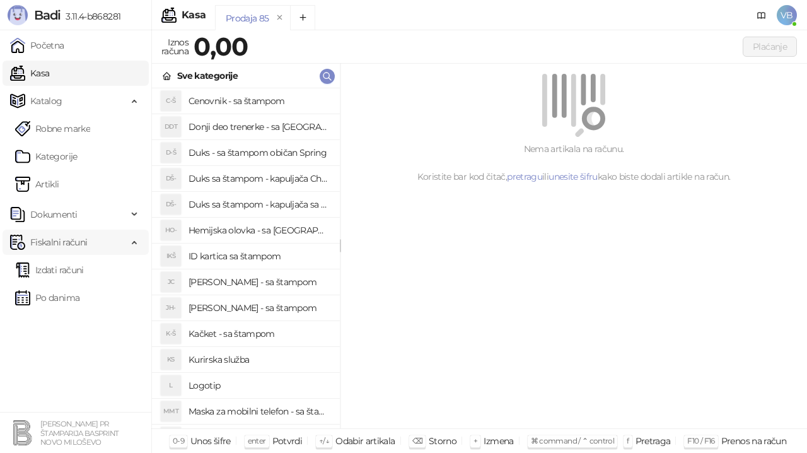
click at [76, 241] on span "Fiskalni računi" at bounding box center [58, 242] width 57 height 25
click at [79, 240] on span "Fiskalni računi" at bounding box center [58, 242] width 57 height 25
click at [68, 267] on link "Izdati računi" at bounding box center [49, 269] width 69 height 25
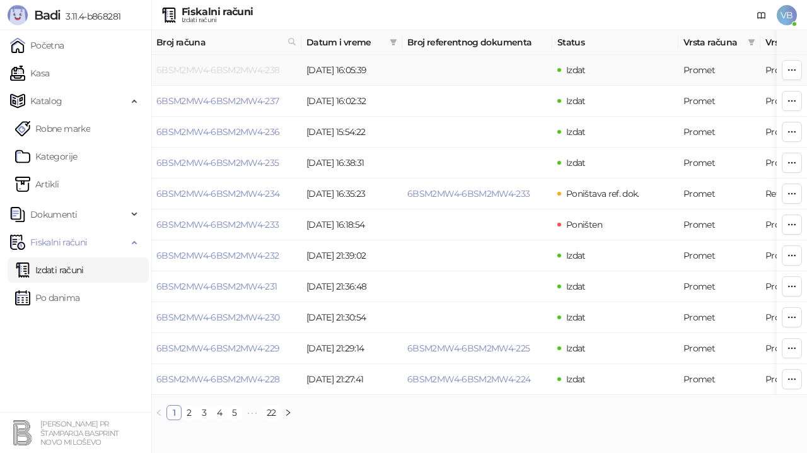
drag, startPoint x: 213, startPoint y: 65, endPoint x: 216, endPoint y: 72, distance: 7.4
click at [216, 72] on link "6BSM2MW4-6BSM2MW4-238" at bounding box center [218, 69] width 124 height 11
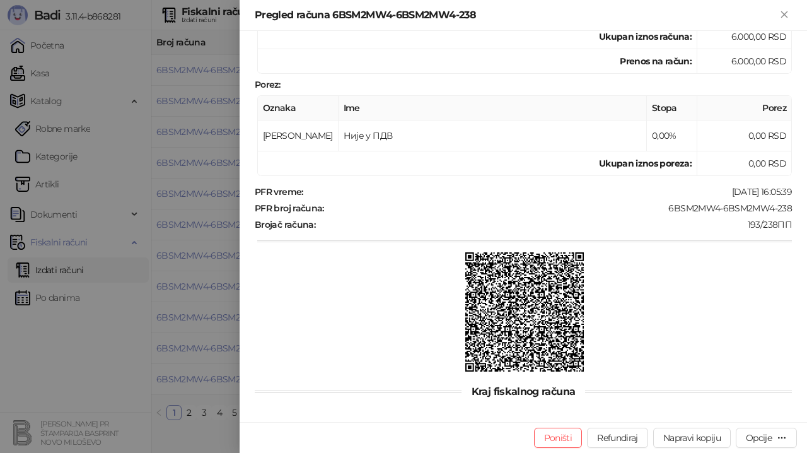
scroll to position [128, 0]
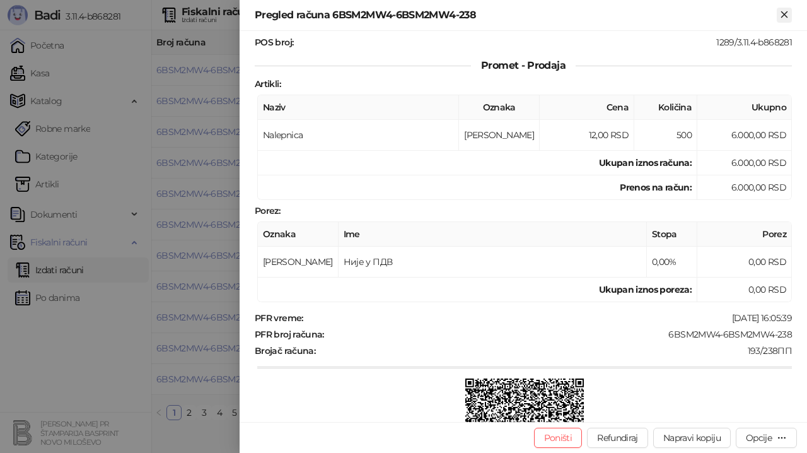
click at [787, 15] on icon "Zatvori" at bounding box center [784, 14] width 11 height 11
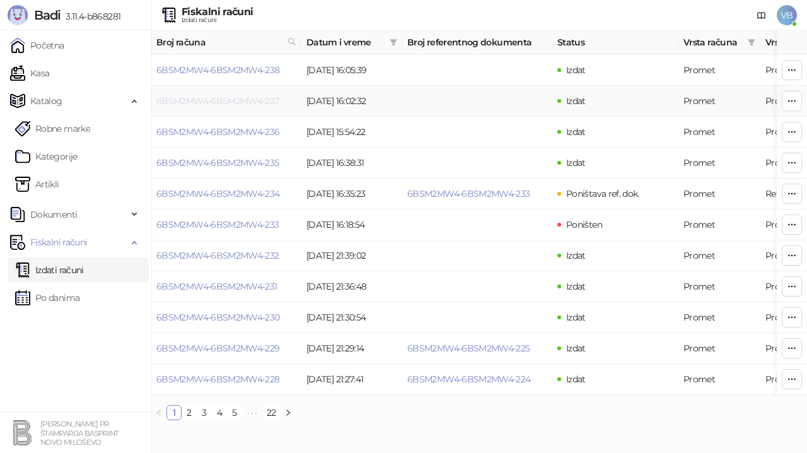
click at [274, 96] on link "6BSM2MW4-6BSM2MW4-237" at bounding box center [217, 100] width 123 height 11
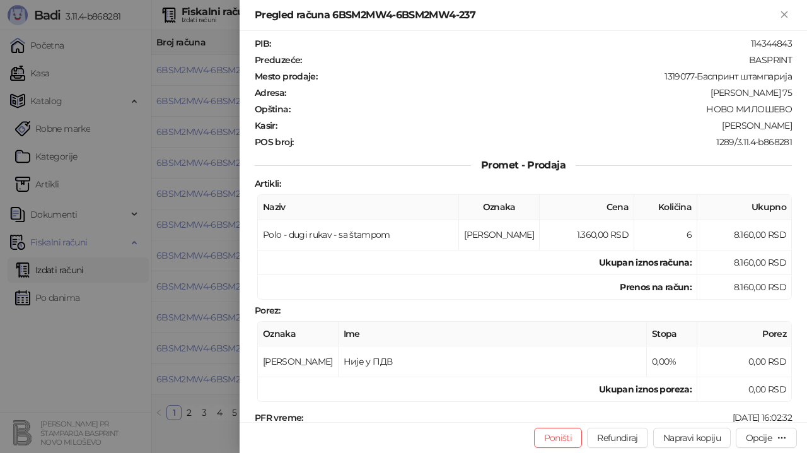
scroll to position [63, 0]
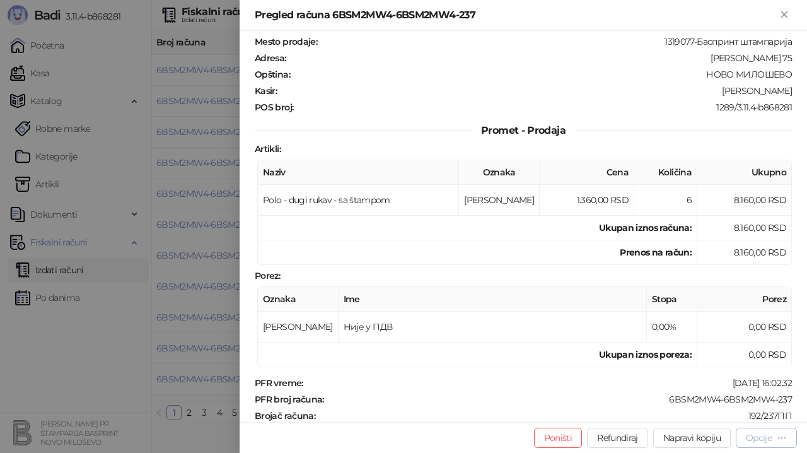
click at [753, 436] on div "Opcije" at bounding box center [759, 437] width 26 height 11
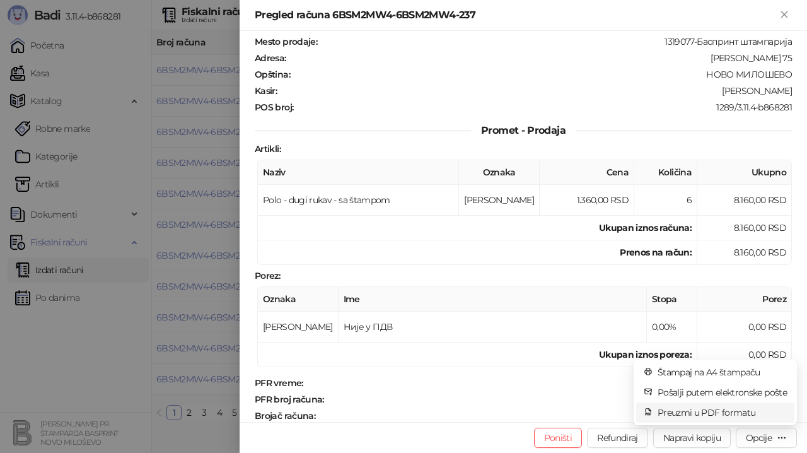
click at [706, 412] on span "Preuzmi u PDF formatu" at bounding box center [722, 412] width 129 height 14
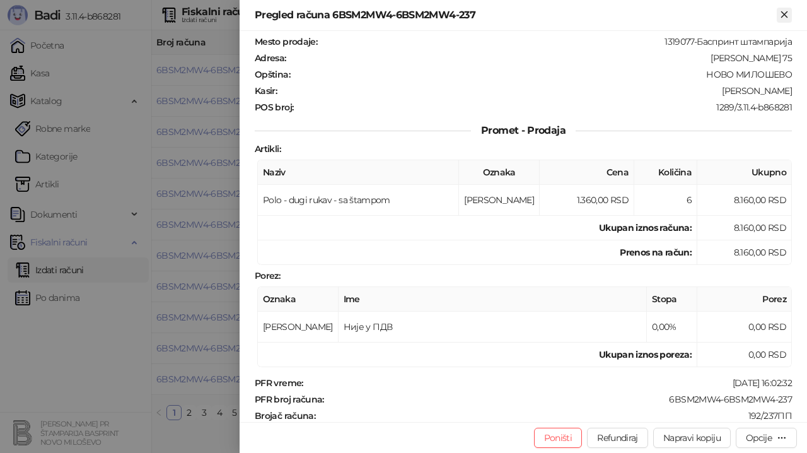
click at [787, 13] on icon "Zatvori" at bounding box center [784, 14] width 11 height 11
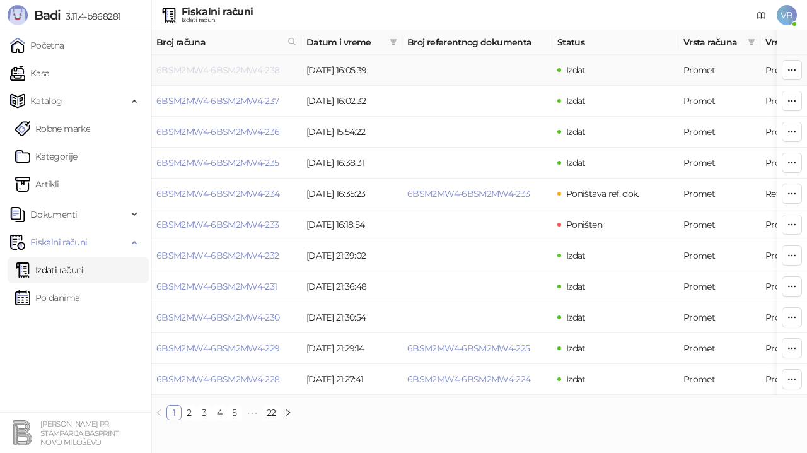
click at [264, 68] on link "6BSM2MW4-6BSM2MW4-238" at bounding box center [218, 69] width 124 height 11
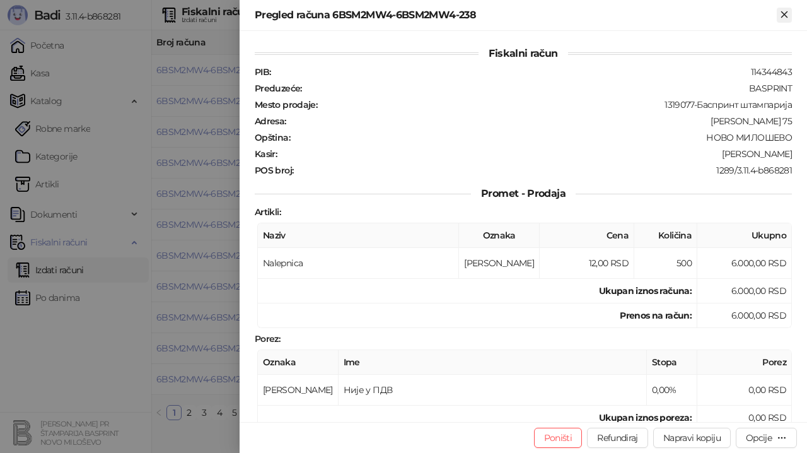
click at [789, 13] on icon "Zatvori" at bounding box center [784, 14] width 11 height 11
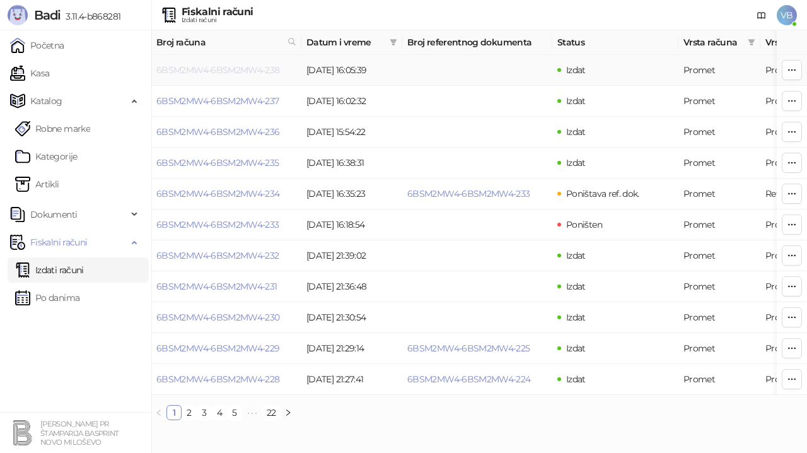
click at [193, 67] on link "6BSM2MW4-6BSM2MW4-238" at bounding box center [218, 69] width 124 height 11
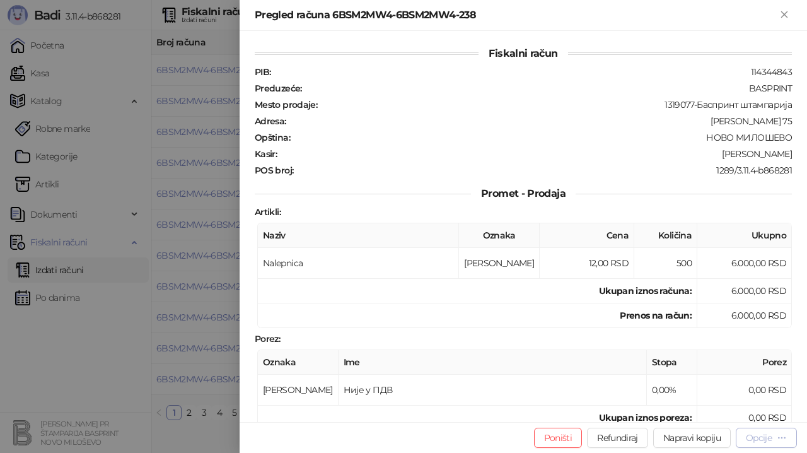
click at [764, 439] on div "Opcije" at bounding box center [759, 437] width 26 height 11
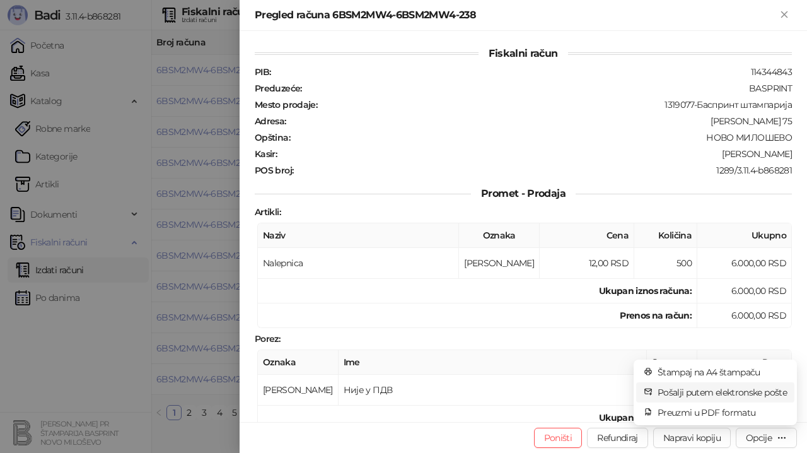
click at [721, 388] on span "Pošalji putem elektronske pošte" at bounding box center [722, 392] width 129 height 14
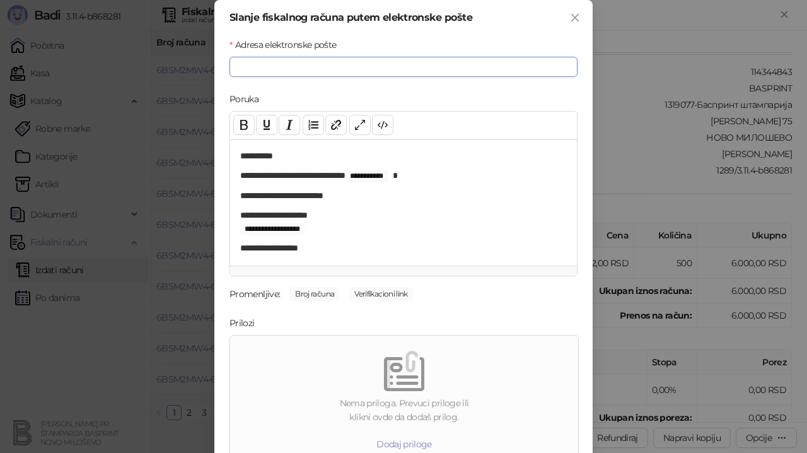
click at [250, 68] on input "Adresa elektronske pošte" at bounding box center [404, 67] width 348 height 20
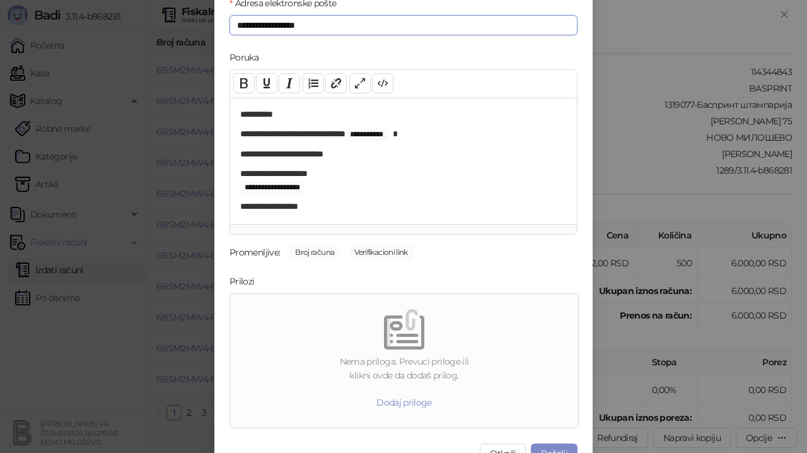
scroll to position [65, 0]
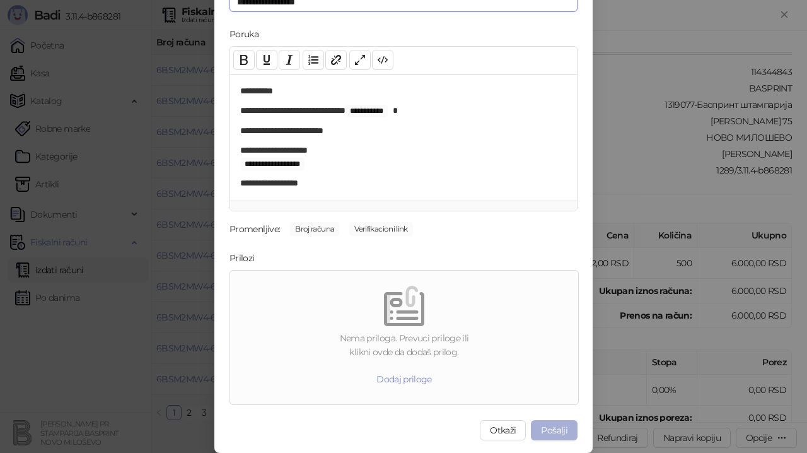
type input "**********"
click at [549, 433] on button "Pošalji" at bounding box center [554, 430] width 47 height 20
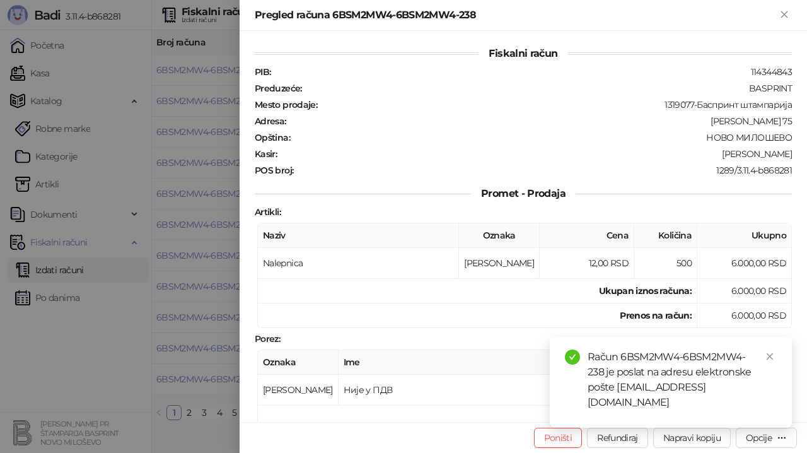
click at [54, 264] on div at bounding box center [403, 226] width 807 height 453
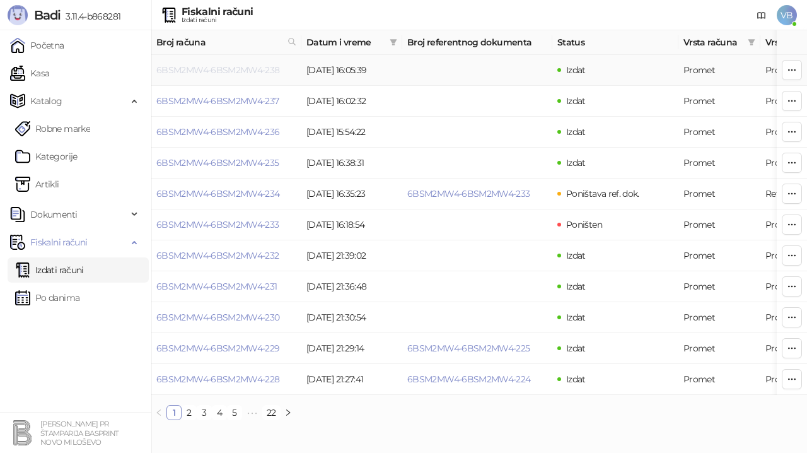
click at [228, 70] on link "6BSM2MW4-6BSM2MW4-238" at bounding box center [218, 69] width 124 height 11
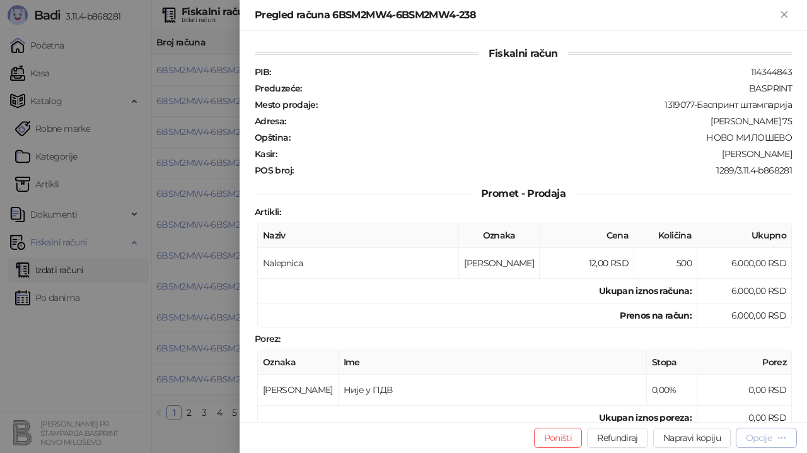
click at [767, 438] on div "Opcije" at bounding box center [759, 437] width 26 height 11
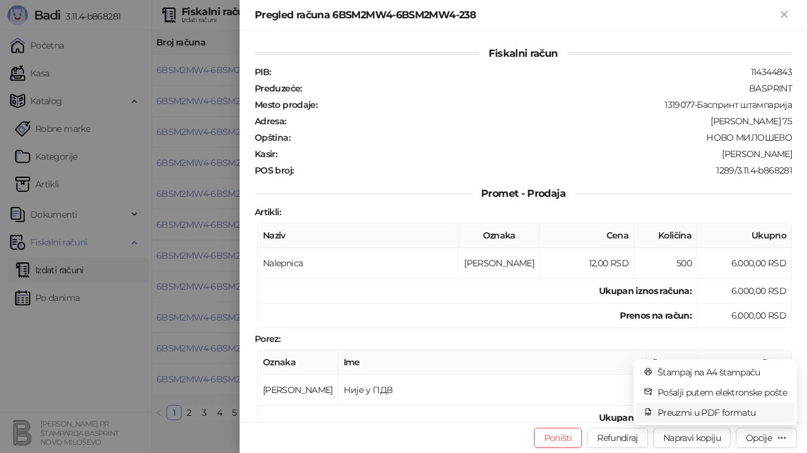
click at [742, 413] on span "Preuzmi u PDF formatu" at bounding box center [722, 412] width 129 height 14
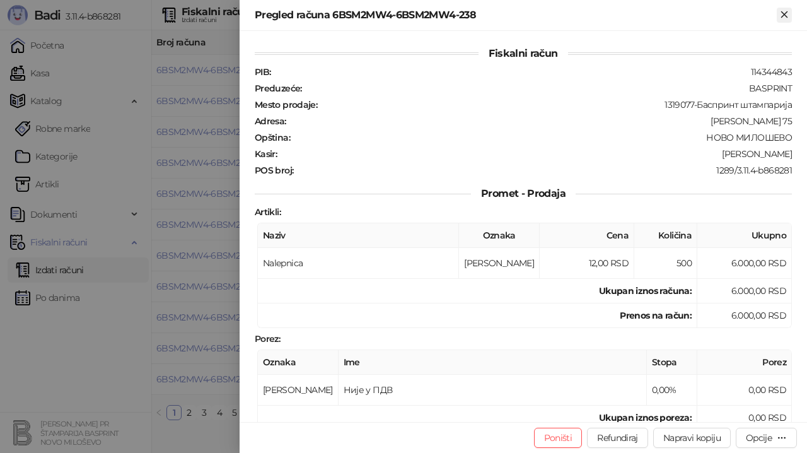
click at [781, 16] on icon "Zatvori" at bounding box center [784, 14] width 11 height 11
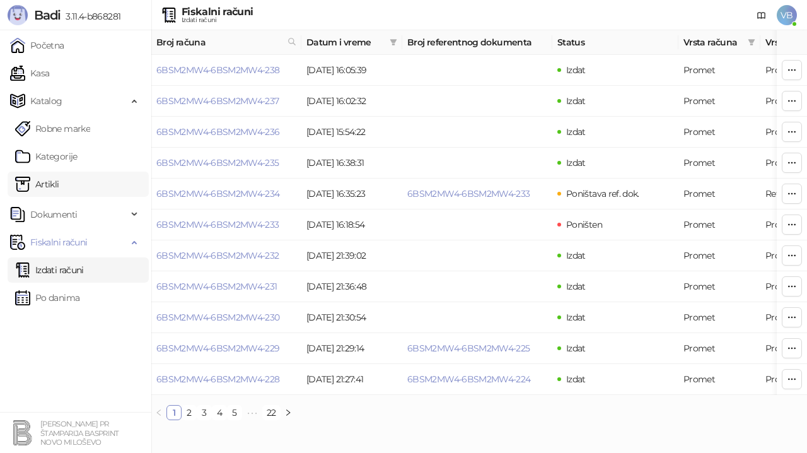
click at [59, 183] on link "Artikli" at bounding box center [37, 184] width 44 height 25
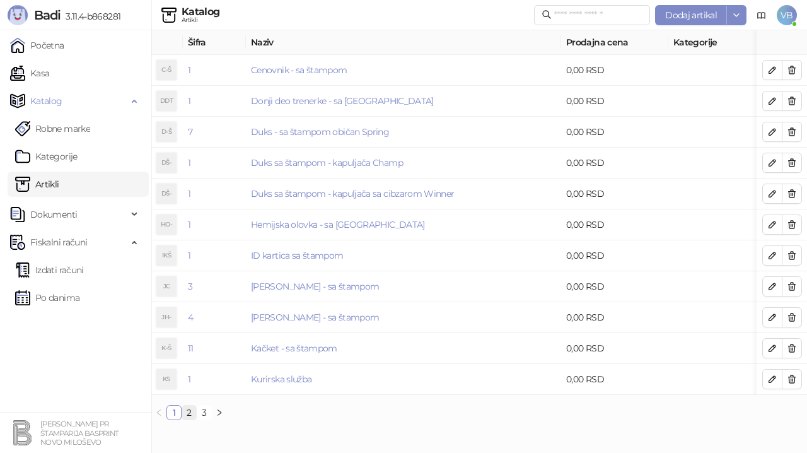
click at [190, 419] on link "2" at bounding box center [189, 412] width 14 height 14
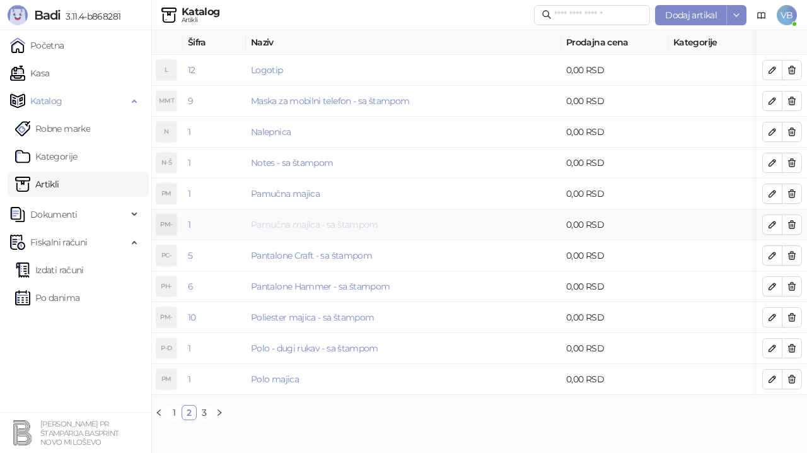
click at [308, 221] on link "Pamučna majica - sa štampom" at bounding box center [314, 224] width 127 height 11
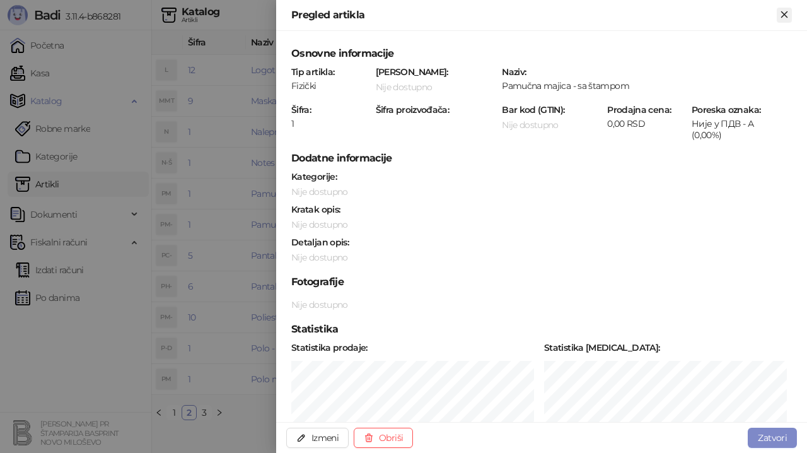
click at [784, 15] on icon "Zatvori" at bounding box center [784, 14] width 6 height 6
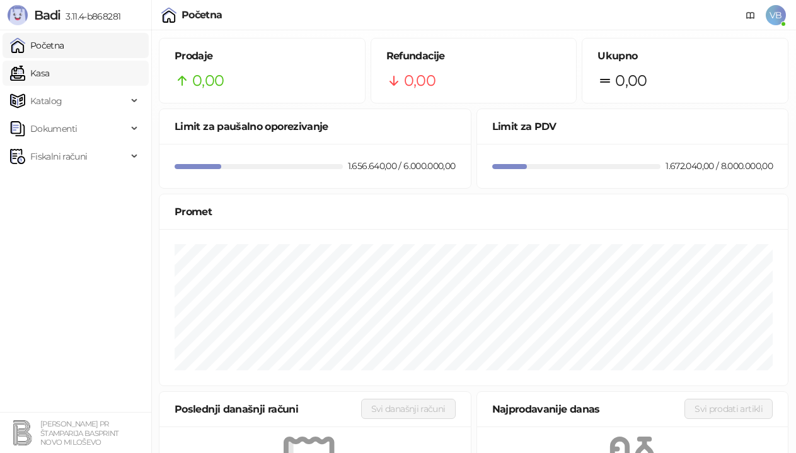
click at [49, 72] on link "Kasa" at bounding box center [29, 73] width 39 height 25
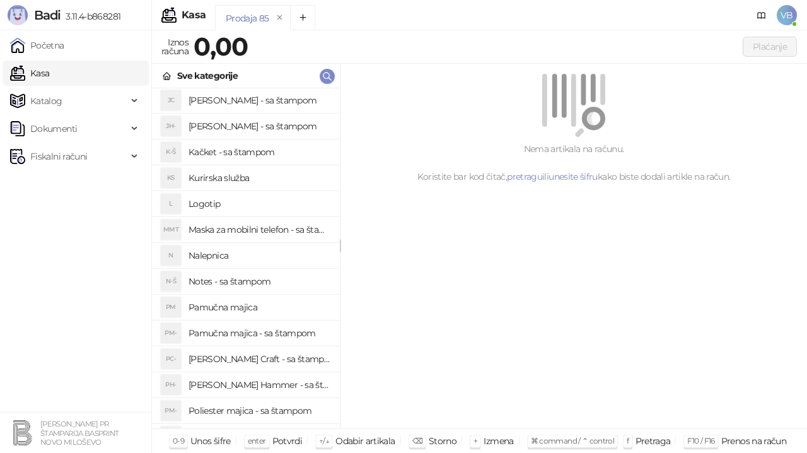
scroll to position [199, 0]
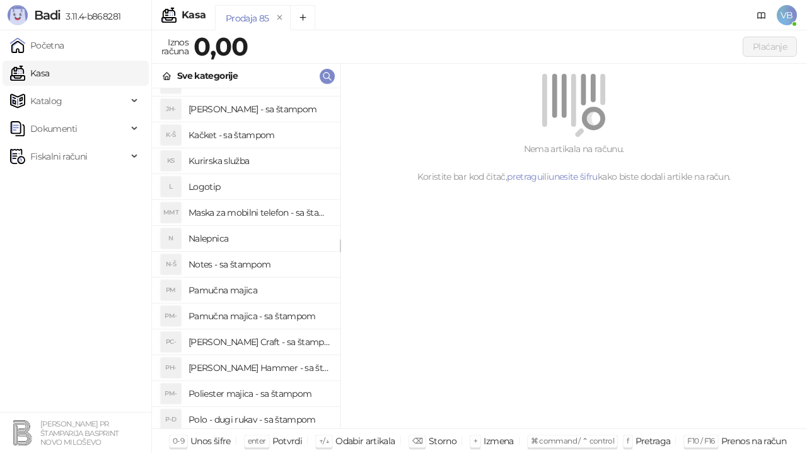
click at [247, 316] on h4 "Pamučna majica - sa štampom" at bounding box center [259, 316] width 141 height 20
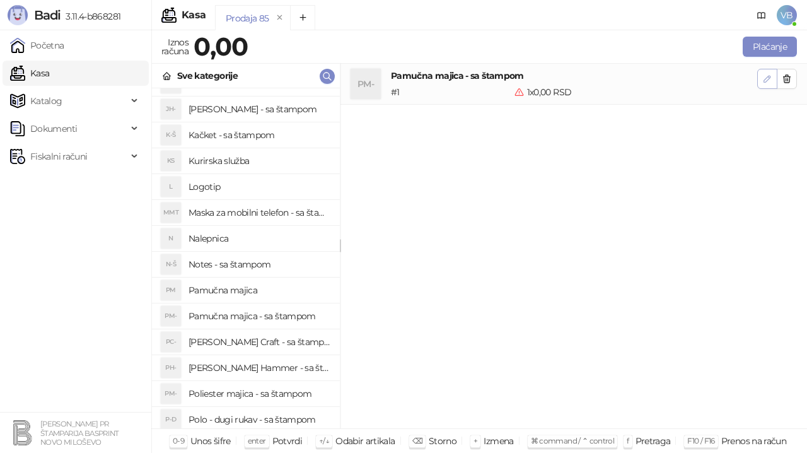
click at [767, 78] on icon "button" at bounding box center [767, 79] width 10 height 10
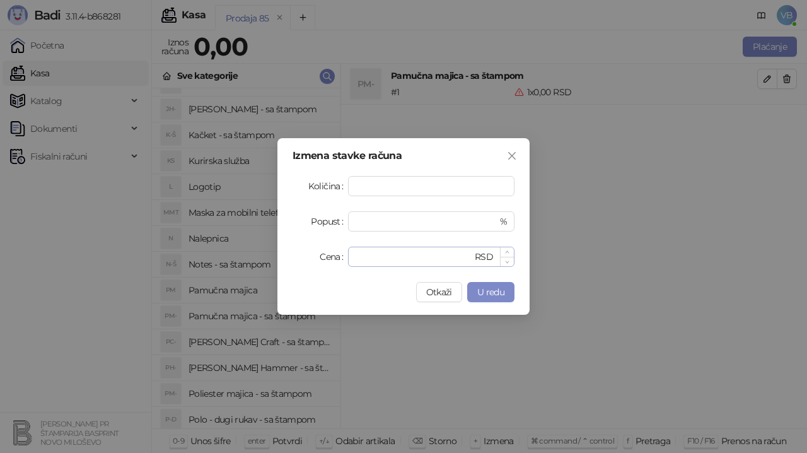
type input "*"
click at [361, 260] on input "*" at bounding box center [414, 256] width 117 height 19
type input "***"
click at [486, 294] on span "U redu" at bounding box center [490, 291] width 27 height 11
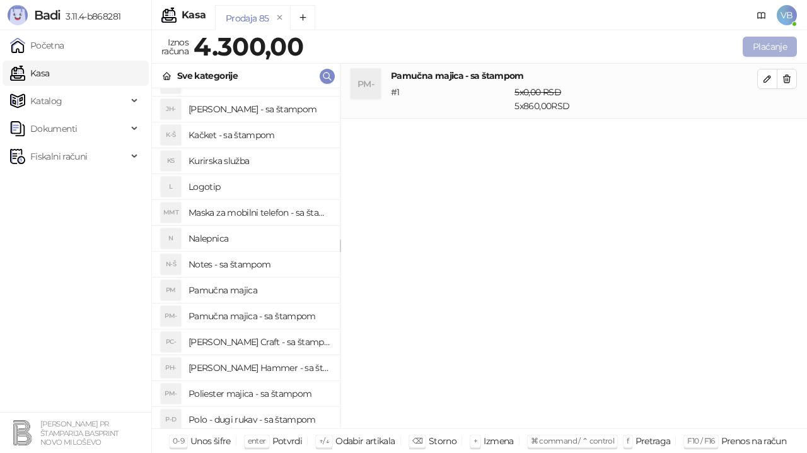
click at [768, 47] on button "Plaćanje" at bounding box center [770, 47] width 54 height 20
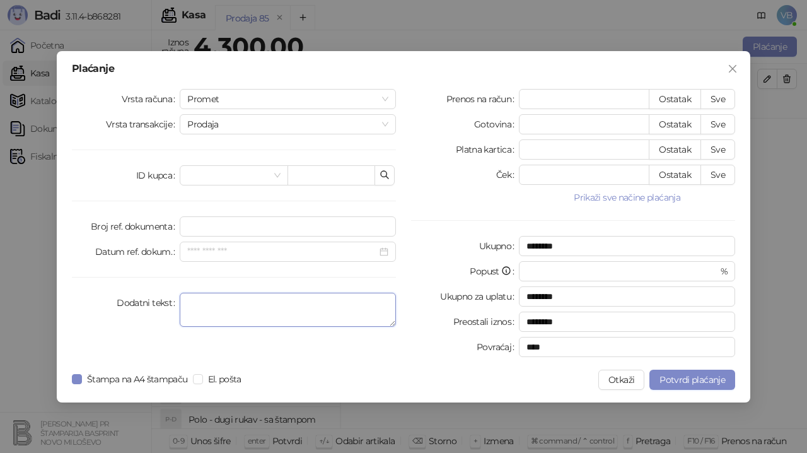
click at [197, 305] on textarea "Dodatni tekst" at bounding box center [288, 310] width 216 height 34
type textarea "**********"
click at [725, 102] on button "Sve" at bounding box center [718, 99] width 35 height 20
type input "****"
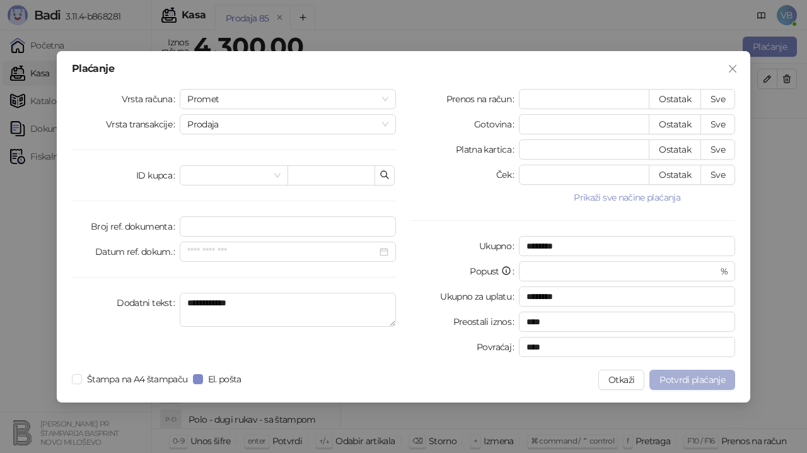
click at [687, 379] on span "Potvrdi plaćanje" at bounding box center [693, 379] width 66 height 11
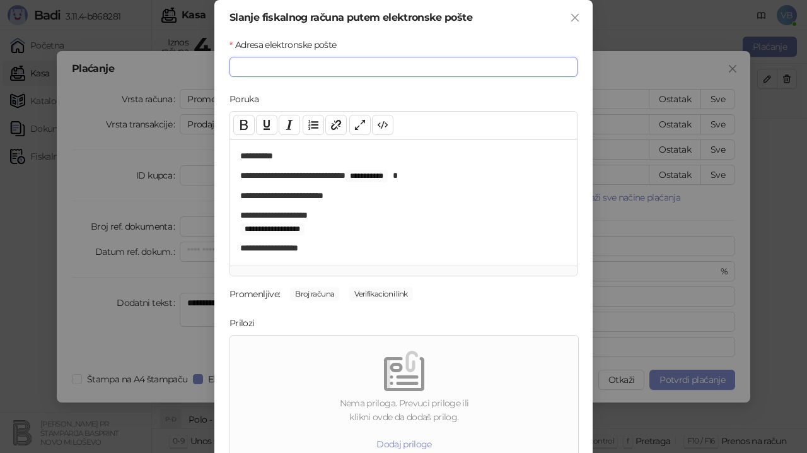
click at [269, 63] on input "Adresa elektronske pošte" at bounding box center [404, 67] width 348 height 20
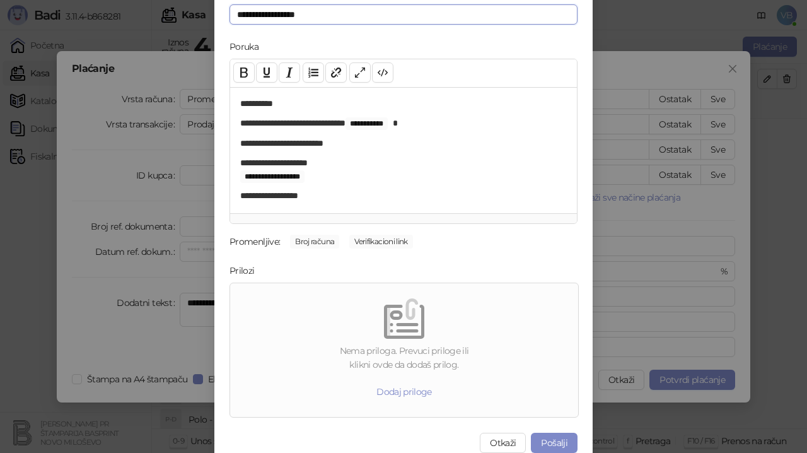
scroll to position [65, 0]
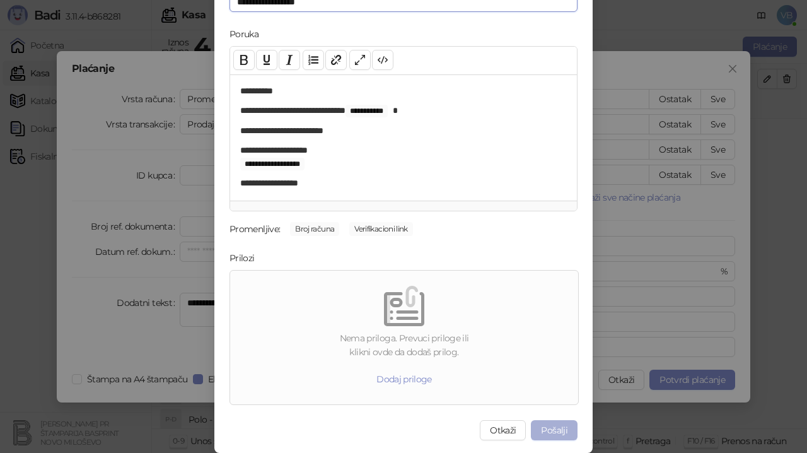
type input "**********"
click at [541, 429] on button "Pošalji" at bounding box center [554, 430] width 47 height 20
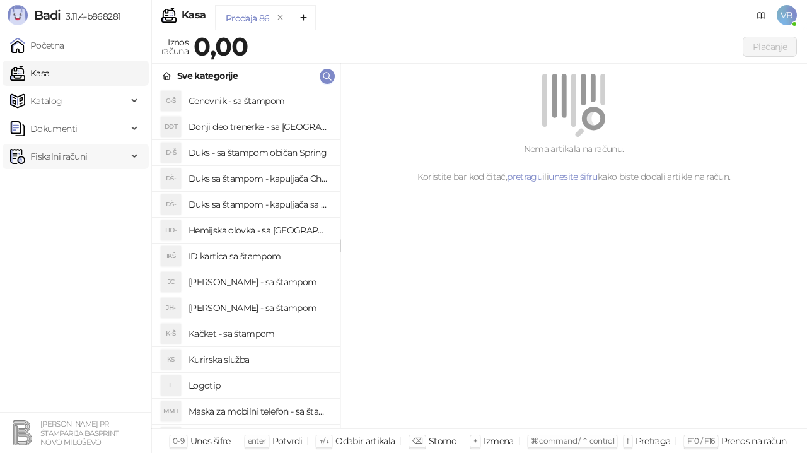
click at [58, 155] on span "Fiskalni računi" at bounding box center [58, 156] width 57 height 25
click at [64, 179] on link "Izdati računi" at bounding box center [49, 184] width 69 height 25
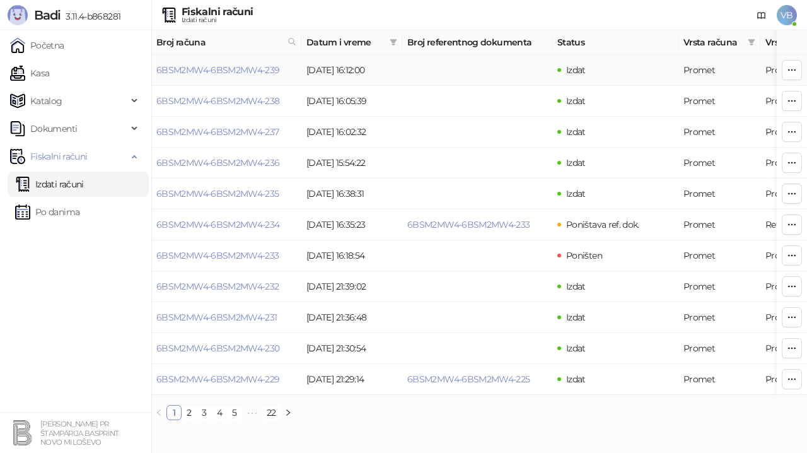
click at [322, 73] on td "13.10.2025 16:12:00" at bounding box center [351, 70] width 101 height 31
click at [244, 67] on link "6BSM2MW4-6BSM2MW4-239" at bounding box center [218, 69] width 124 height 11
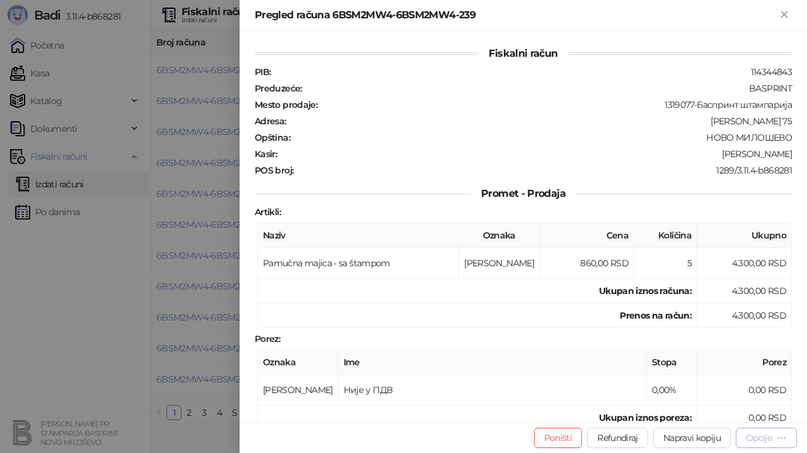
click at [760, 440] on div "Opcije" at bounding box center [759, 437] width 26 height 11
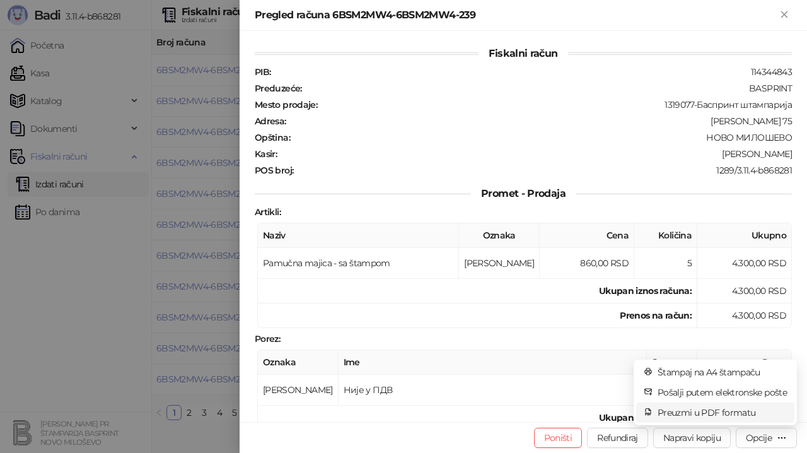
click at [708, 409] on span "Preuzmi u PDF formatu" at bounding box center [722, 412] width 129 height 14
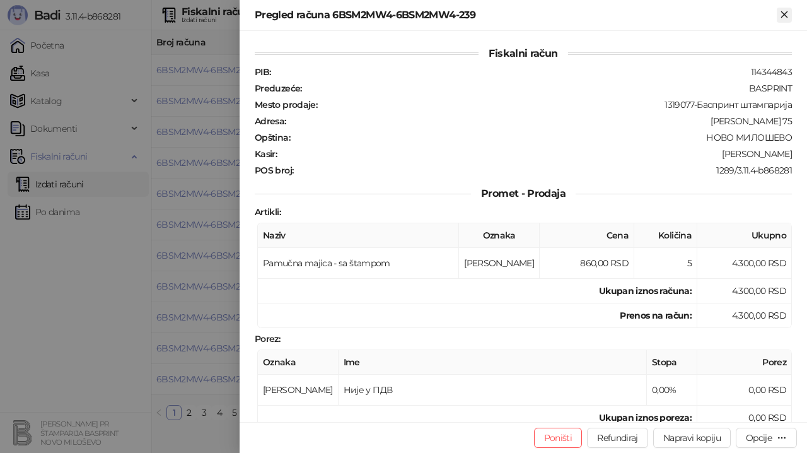
click at [783, 15] on icon "Zatvori" at bounding box center [784, 14] width 6 height 6
